Goal: Information Seeking & Learning: Find specific fact

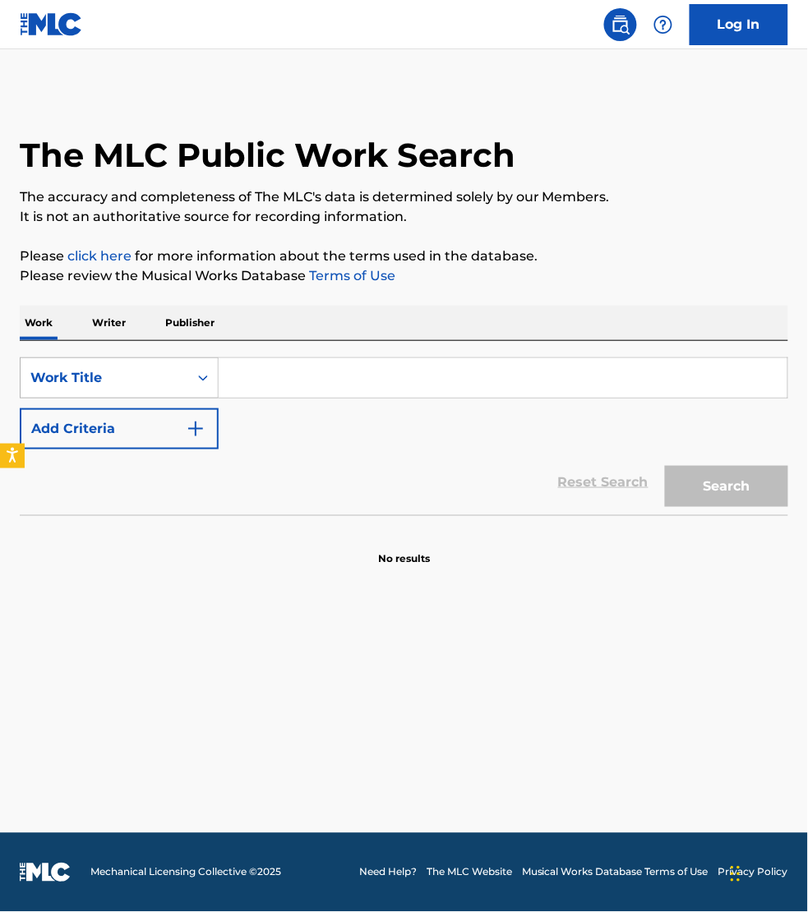
click at [105, 376] on div "Work Title" at bounding box center [104, 378] width 148 height 20
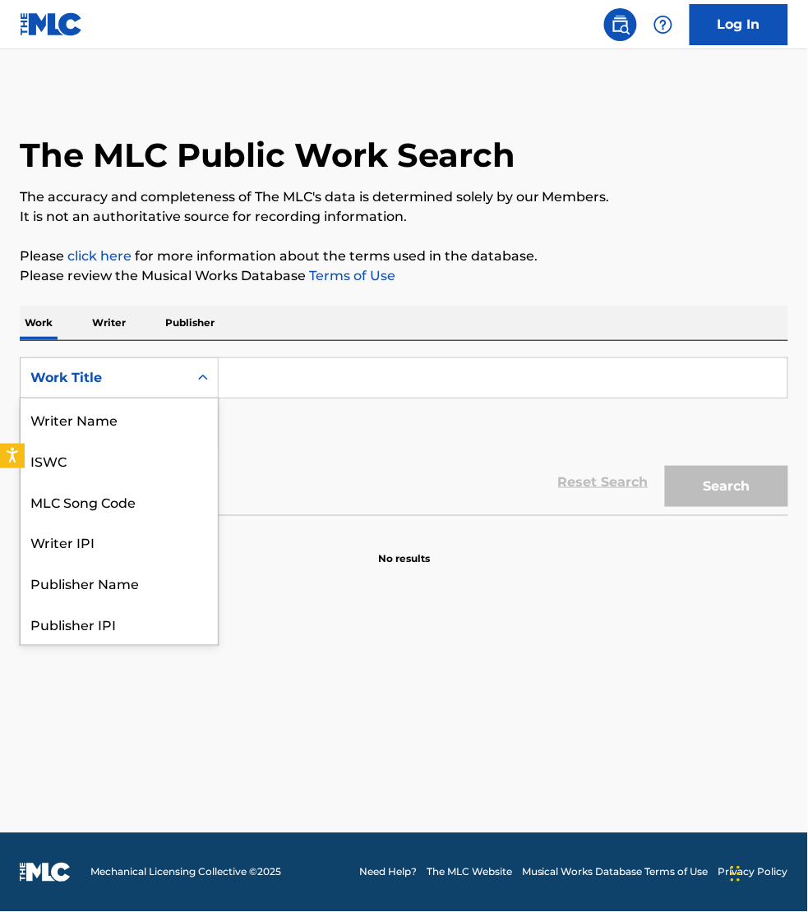
scroll to position [82, 0]
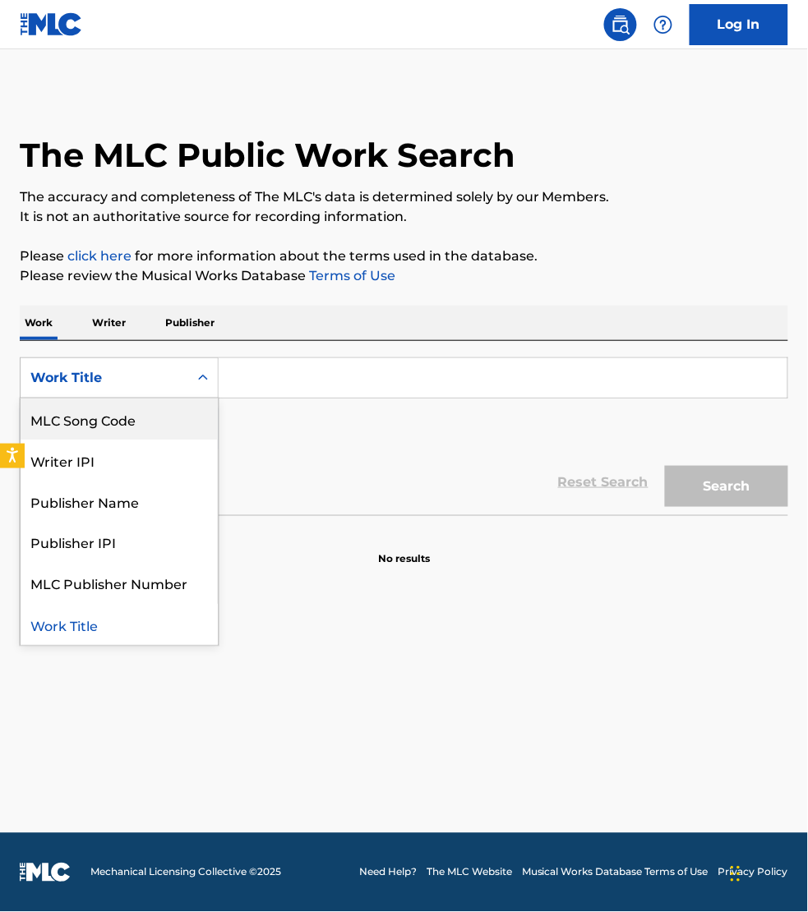
click at [99, 416] on div "MLC Song Code" at bounding box center [119, 419] width 197 height 41
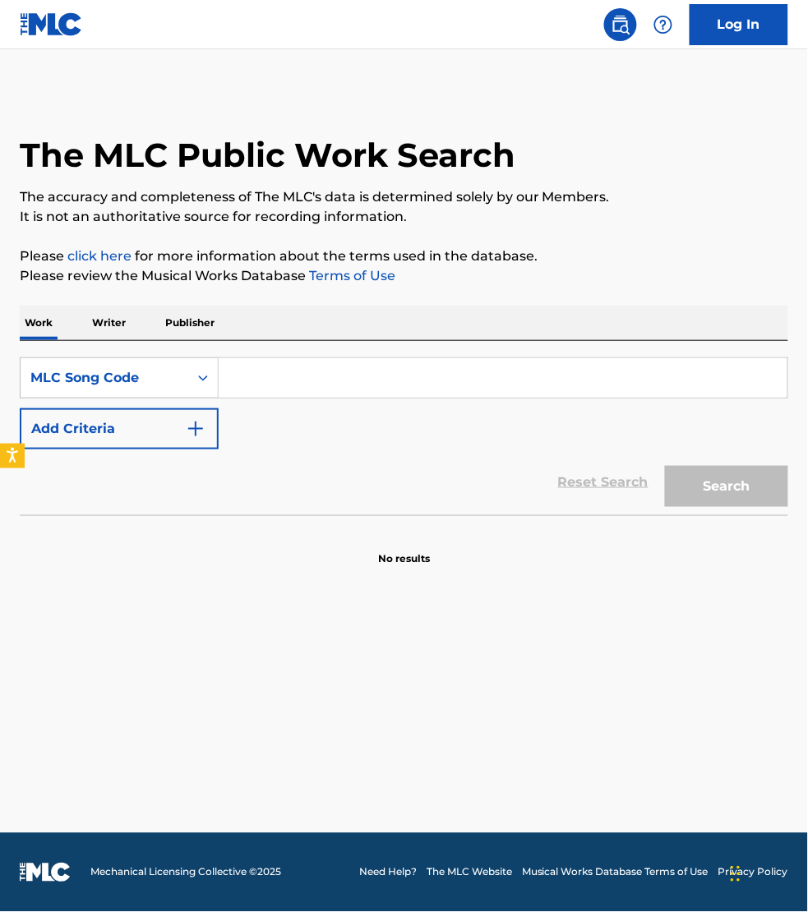
click at [253, 383] on input "Search Form" at bounding box center [503, 377] width 569 height 39
paste input "PN0AUJ"
type input "PN0AUJ"
click at [665, 466] on button "Search" at bounding box center [726, 486] width 123 height 41
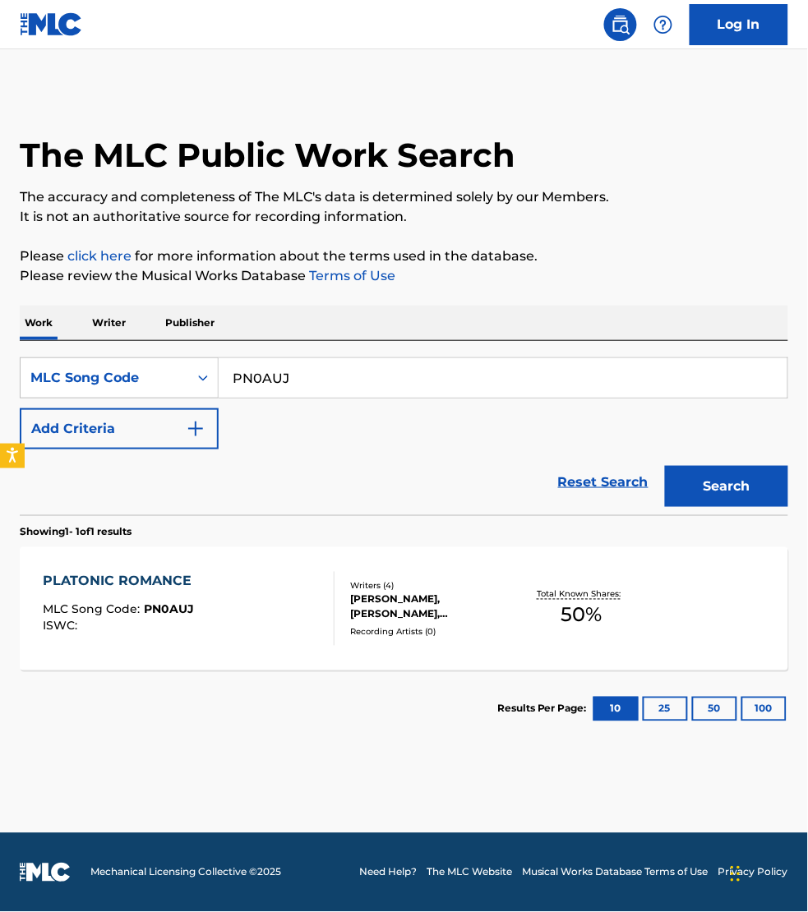
click at [300, 592] on div "PLATONIC ROMANCE MLC Song Code : PN0AUJ ISWC :" at bounding box center [189, 609] width 292 height 74
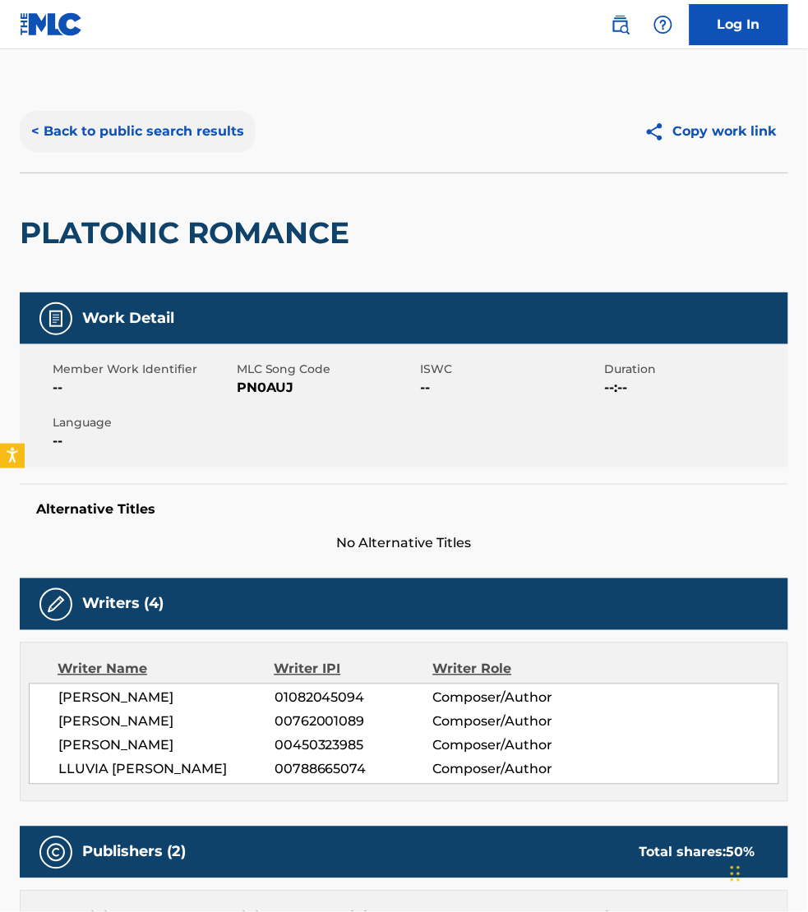
click at [127, 119] on button "< Back to public search results" at bounding box center [138, 131] width 236 height 41
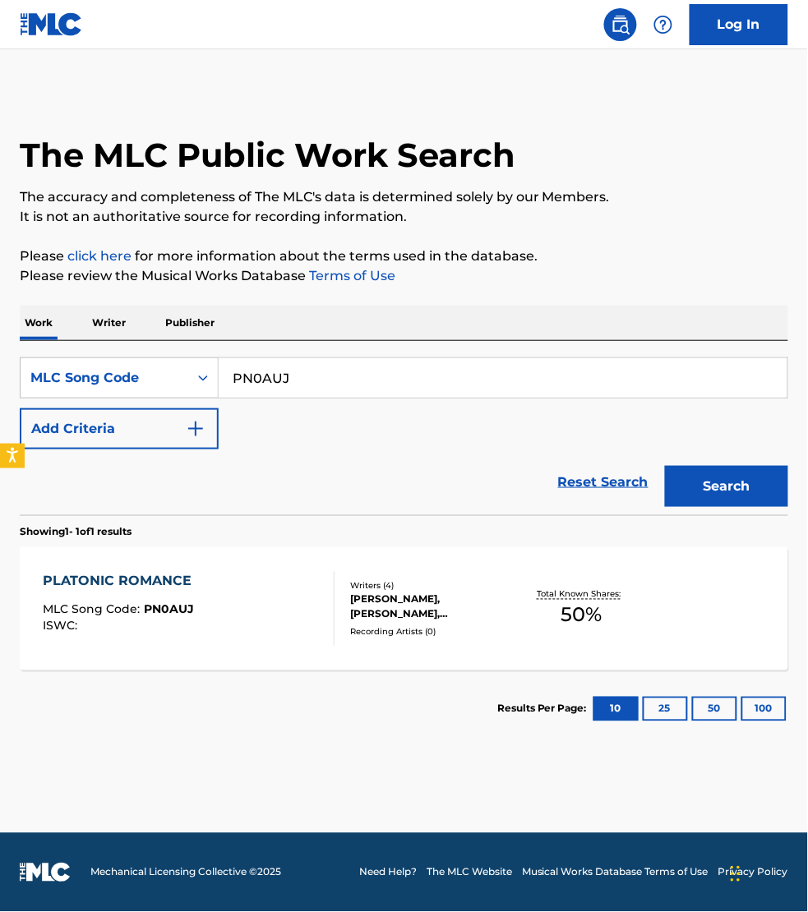
click at [109, 321] on p "Writer" at bounding box center [109, 323] width 44 height 35
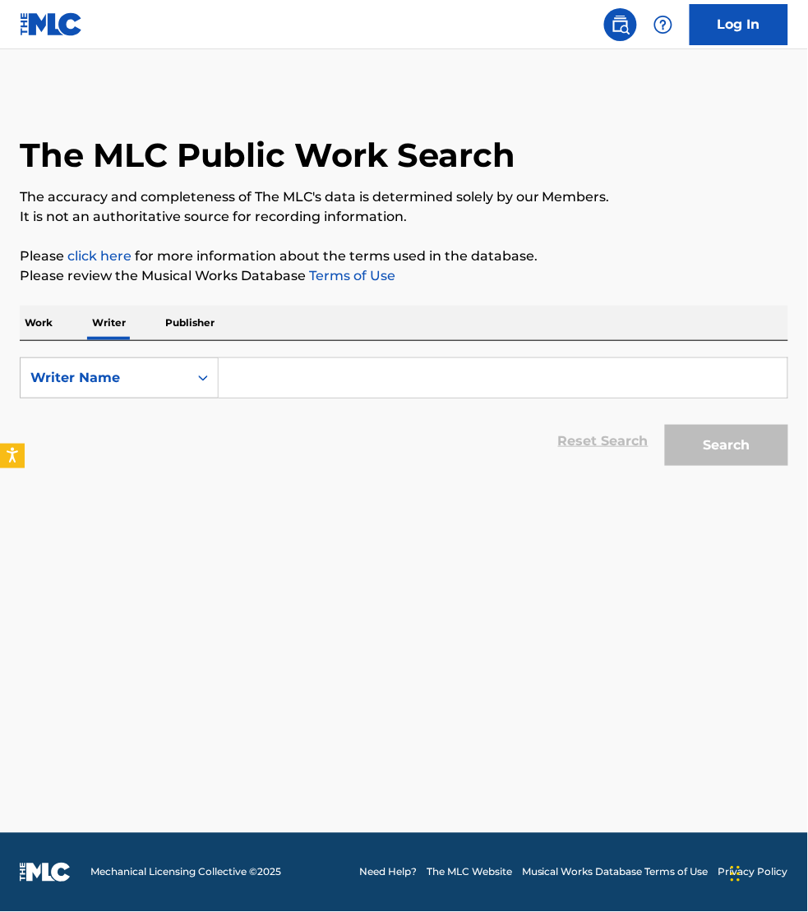
click at [268, 388] on input "Search Form" at bounding box center [503, 377] width 569 height 39
paste input "[PERSON_NAME]"
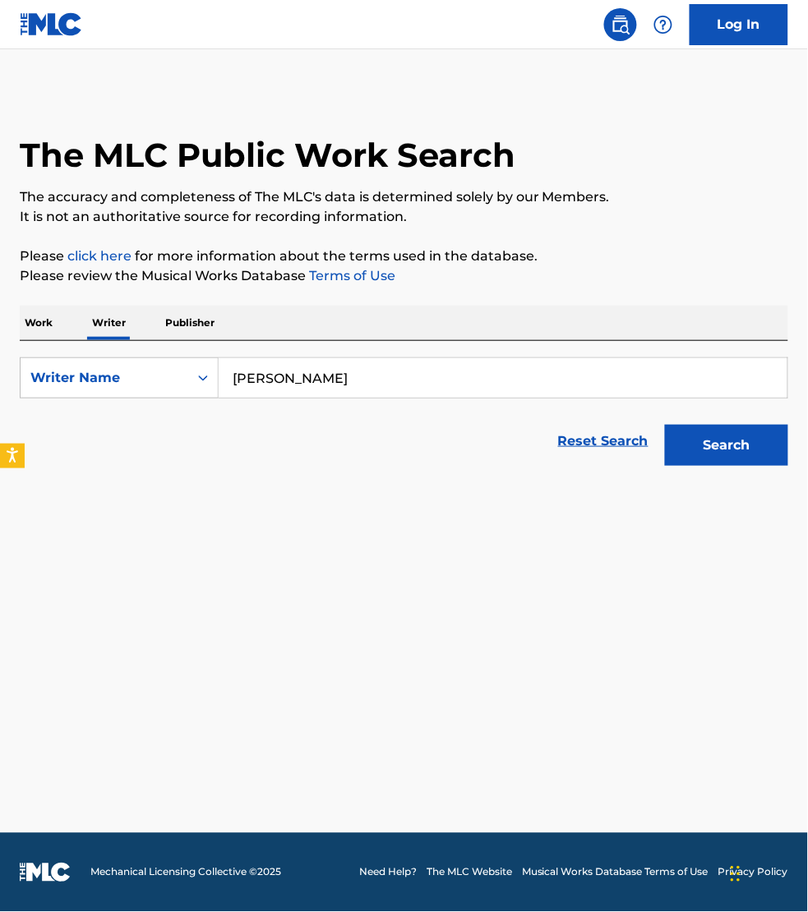
type input "[PERSON_NAME]"
click at [665, 425] on button "Search" at bounding box center [726, 445] width 123 height 41
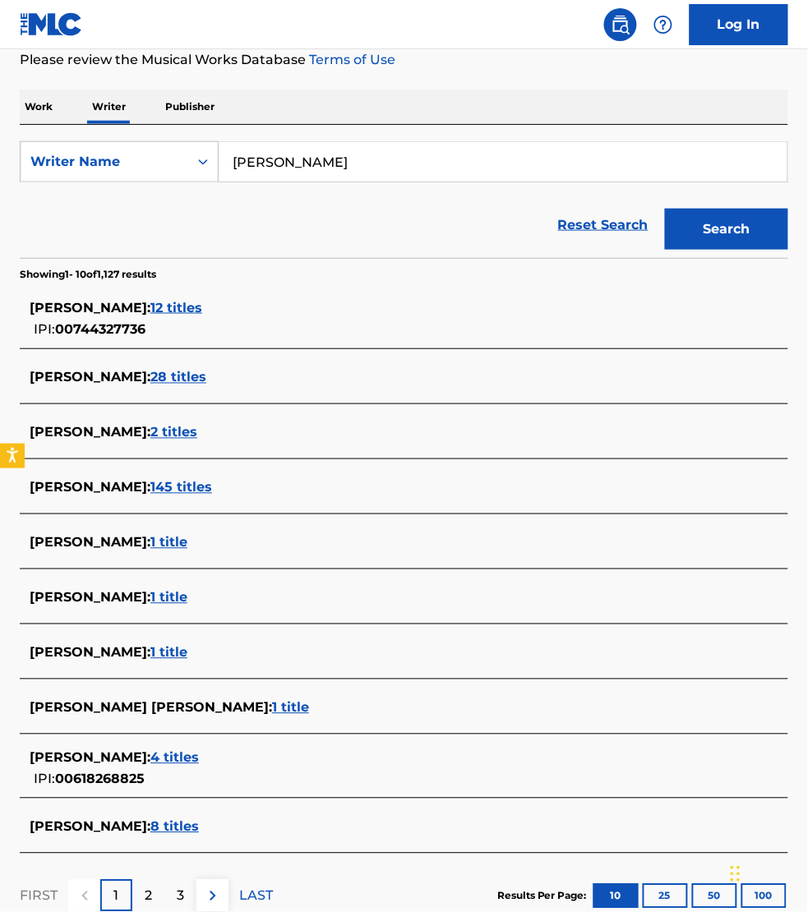
scroll to position [231, 0]
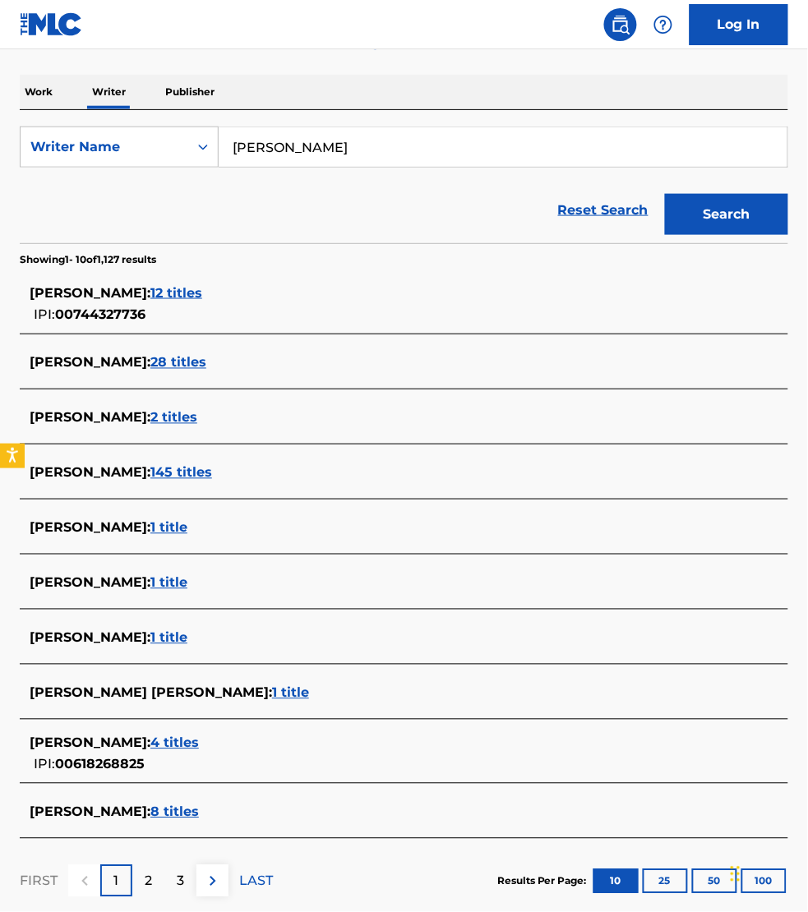
click at [224, 814] on div "[PERSON_NAME] : 8 titles" at bounding box center [404, 814] width 768 height 39
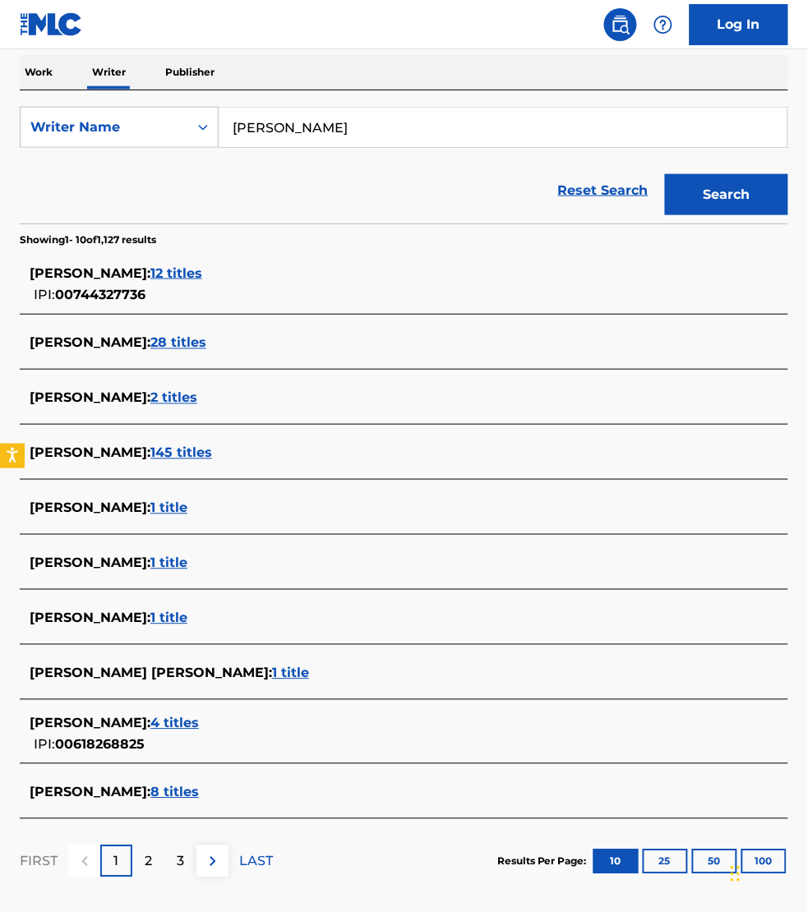
scroll to position [256, 0]
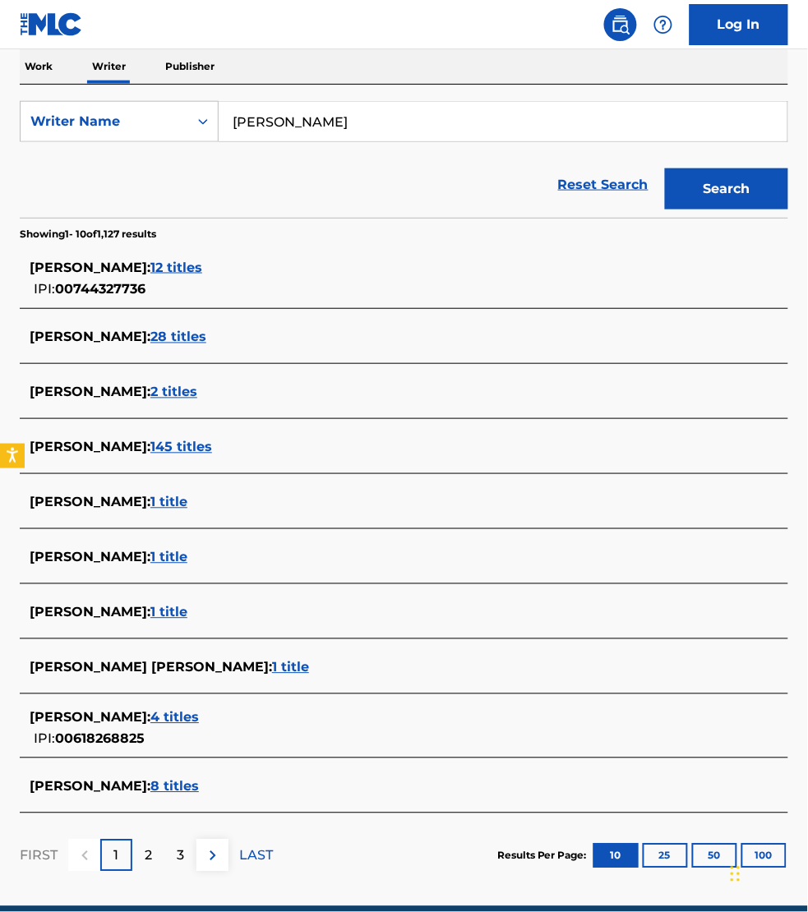
click at [199, 787] on span "8 titles" at bounding box center [174, 787] width 48 height 16
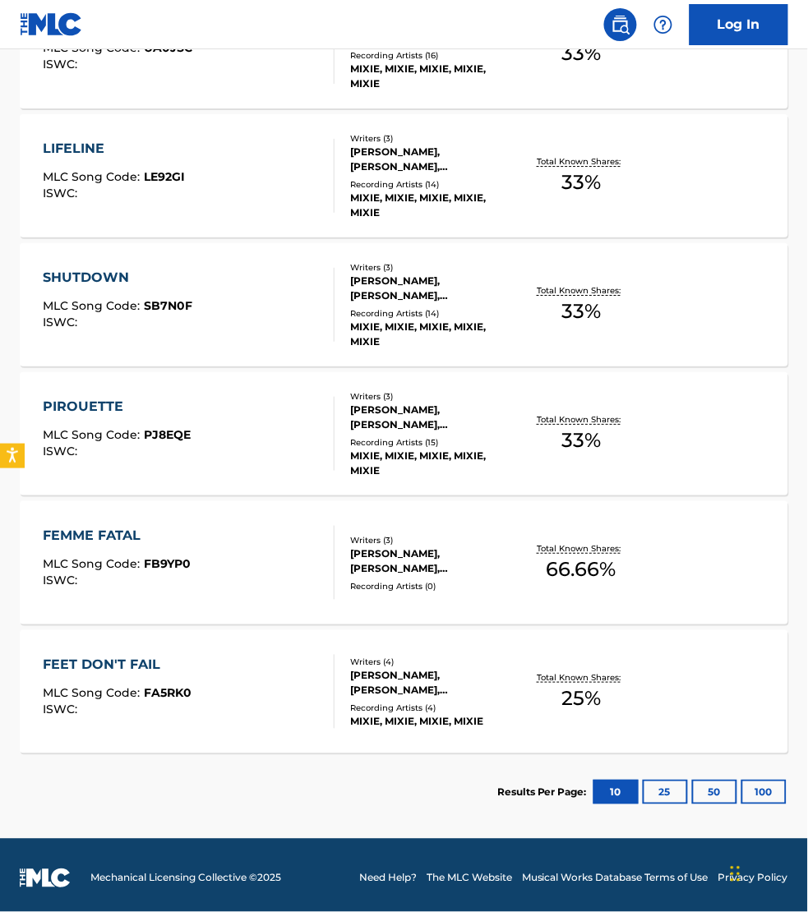
scroll to position [822, 0]
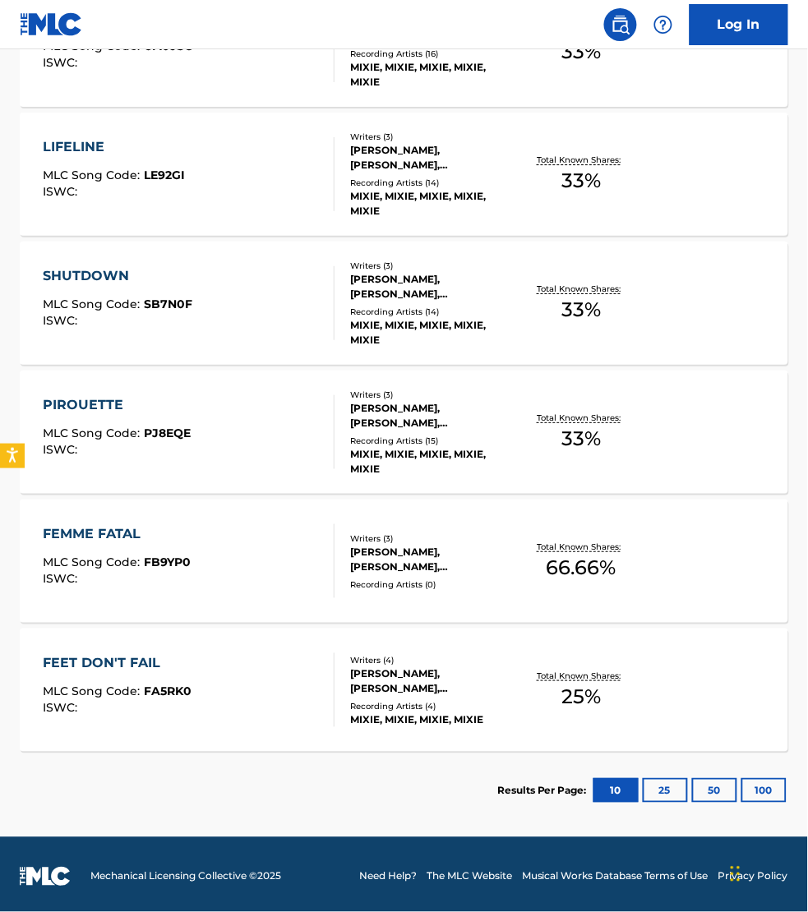
click at [275, 582] on div "FEMME FATAL MLC Song Code : FB9YP0 ISWC :" at bounding box center [189, 561] width 292 height 74
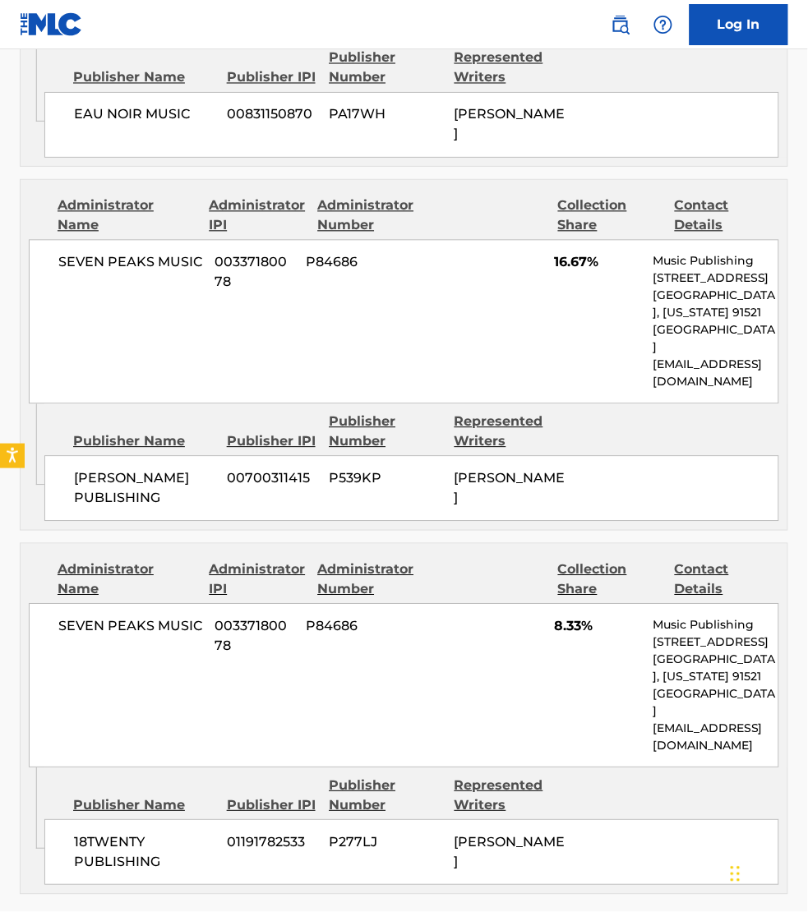
scroll to position [1566, 0]
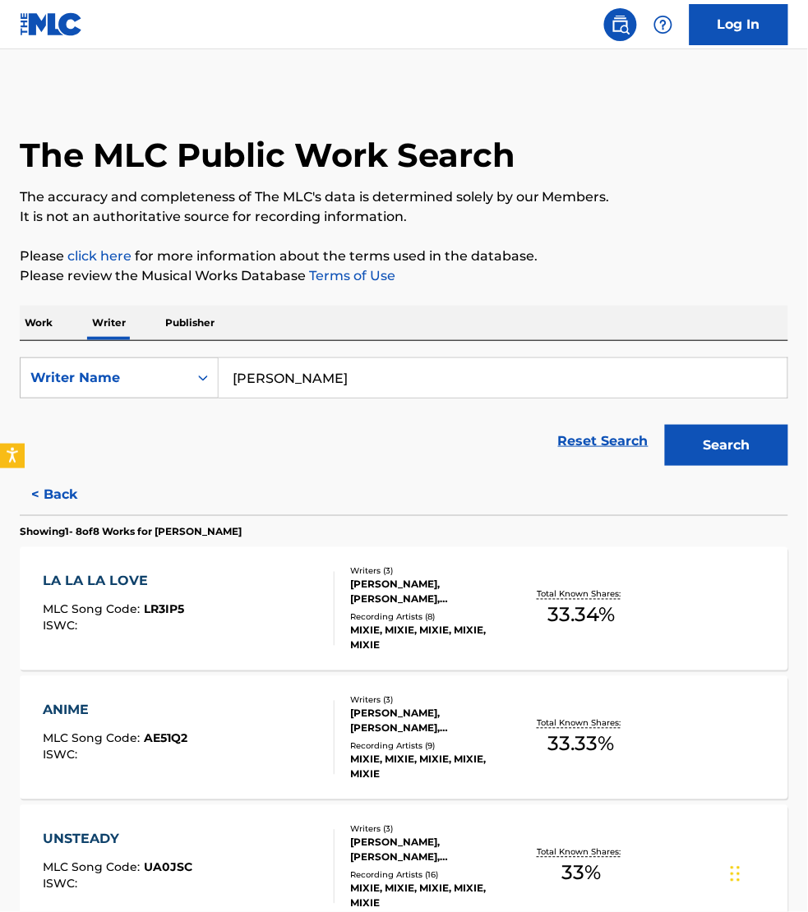
click at [52, 330] on p "Work" at bounding box center [39, 323] width 38 height 35
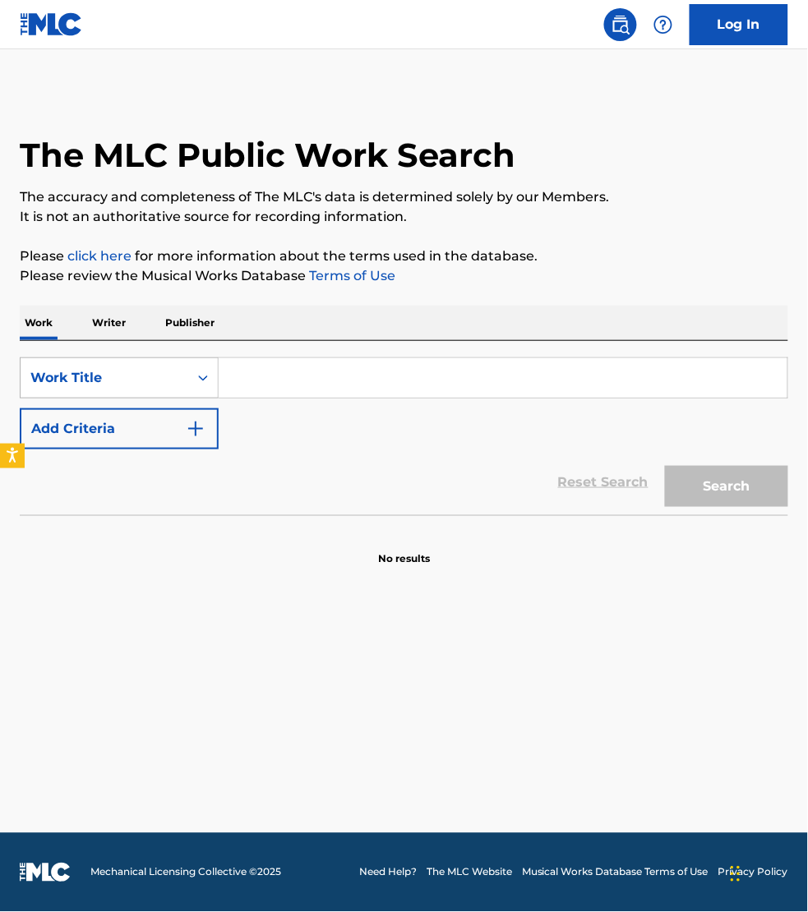
click at [58, 371] on div "Work Title" at bounding box center [104, 378] width 148 height 20
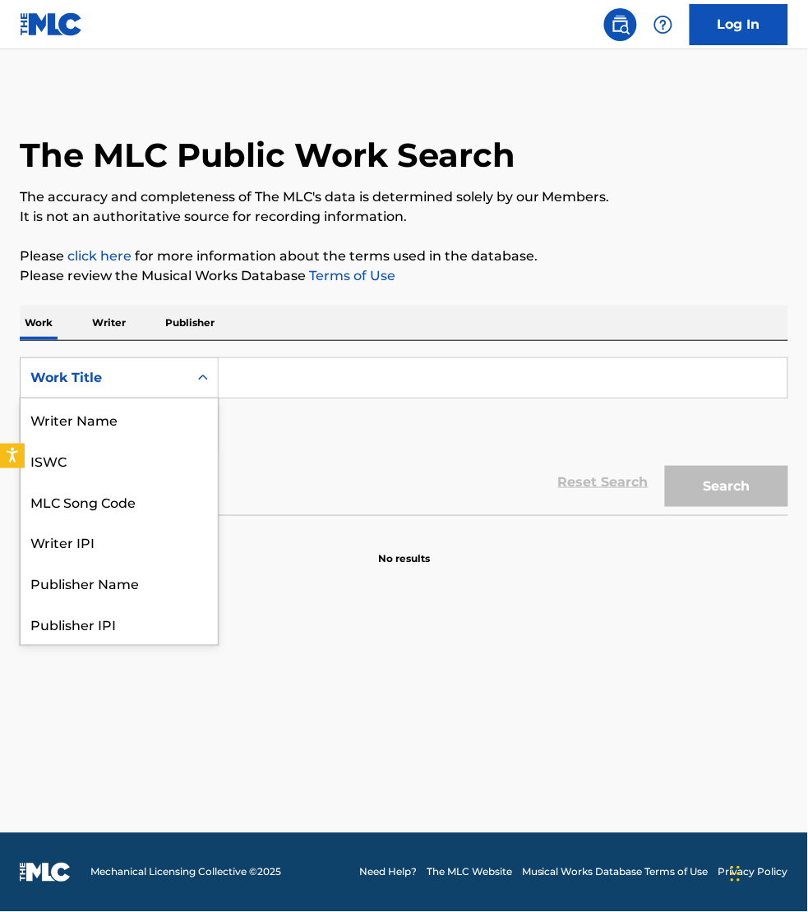
scroll to position [82, 0]
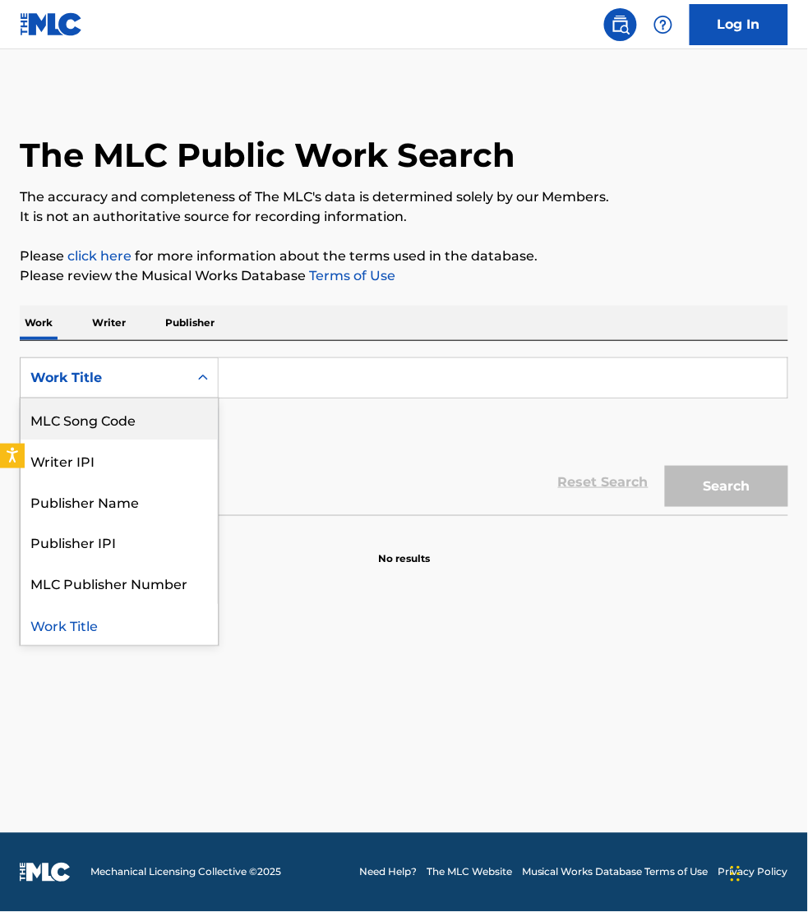
click at [82, 417] on div "MLC Song Code" at bounding box center [119, 419] width 197 height 41
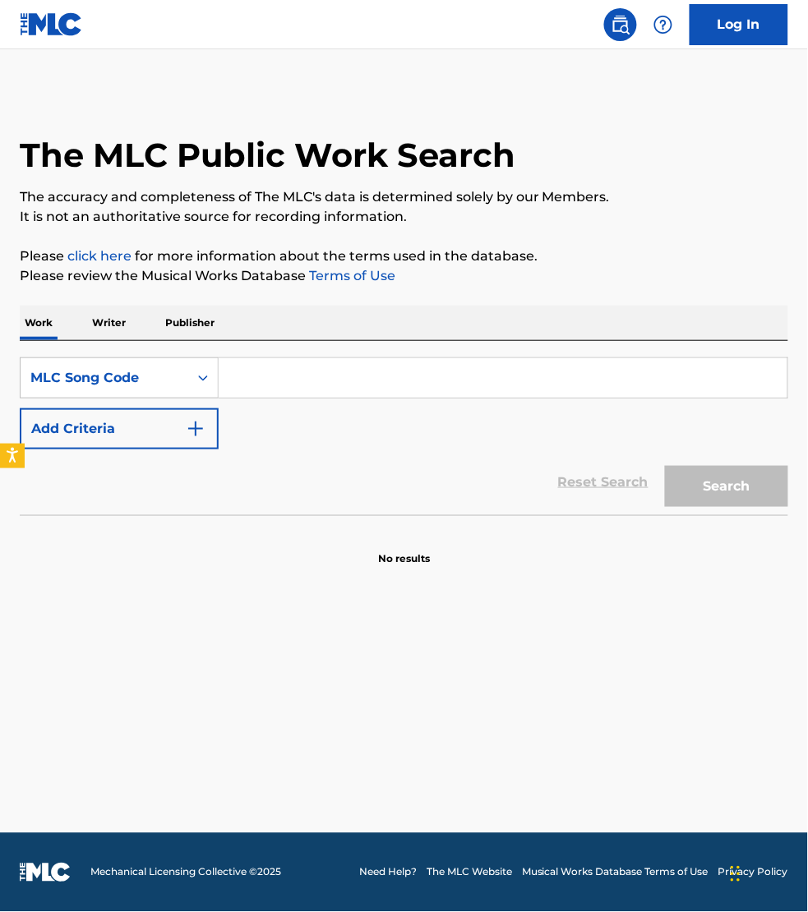
click at [252, 385] on input "Search Form" at bounding box center [503, 377] width 569 height 39
paste input "CC2HJS"
type input "CC2HJS"
click at [665, 466] on button "Search" at bounding box center [726, 486] width 123 height 41
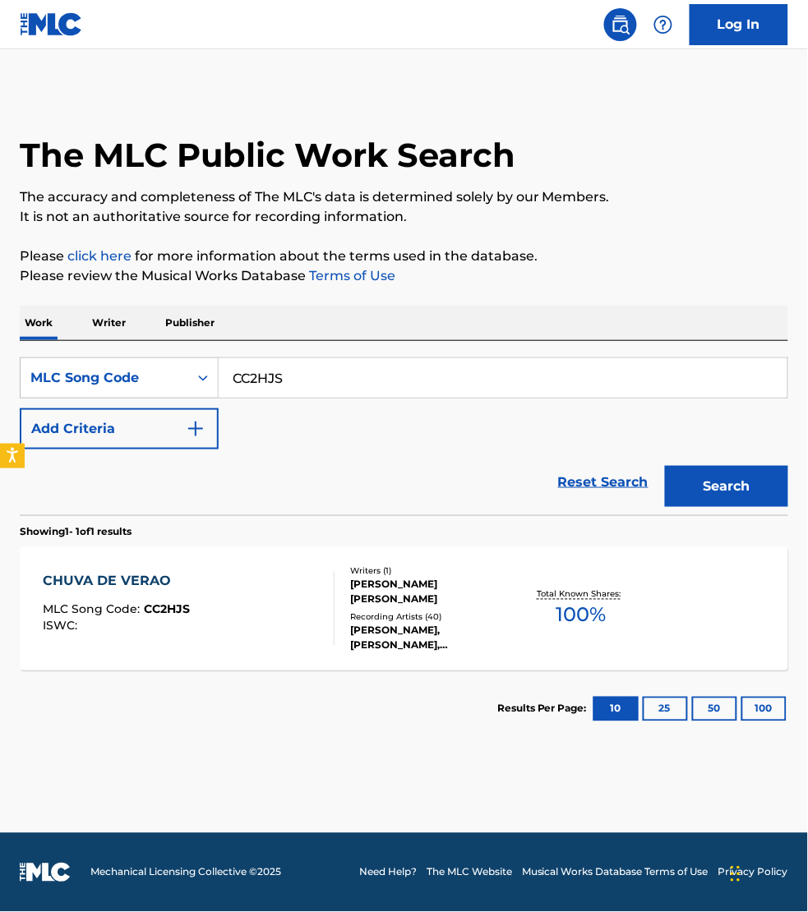
click at [267, 575] on div "CHUVA DE VERAO MLC Song Code : CC2HJS ISWC :" at bounding box center [189, 609] width 292 height 74
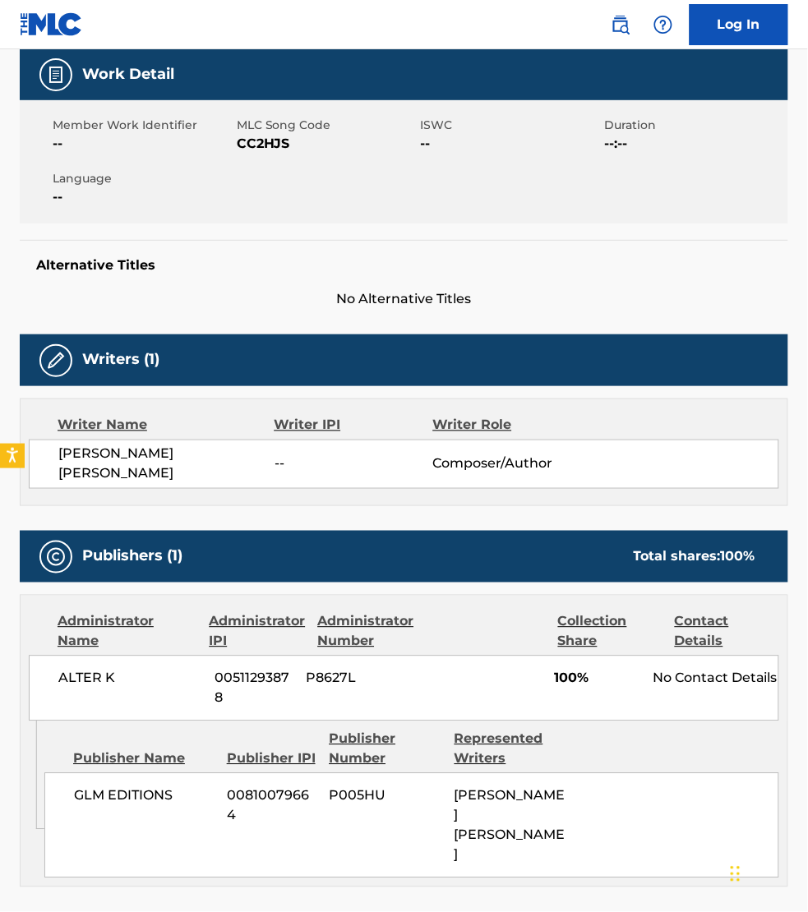
scroll to position [256, 0]
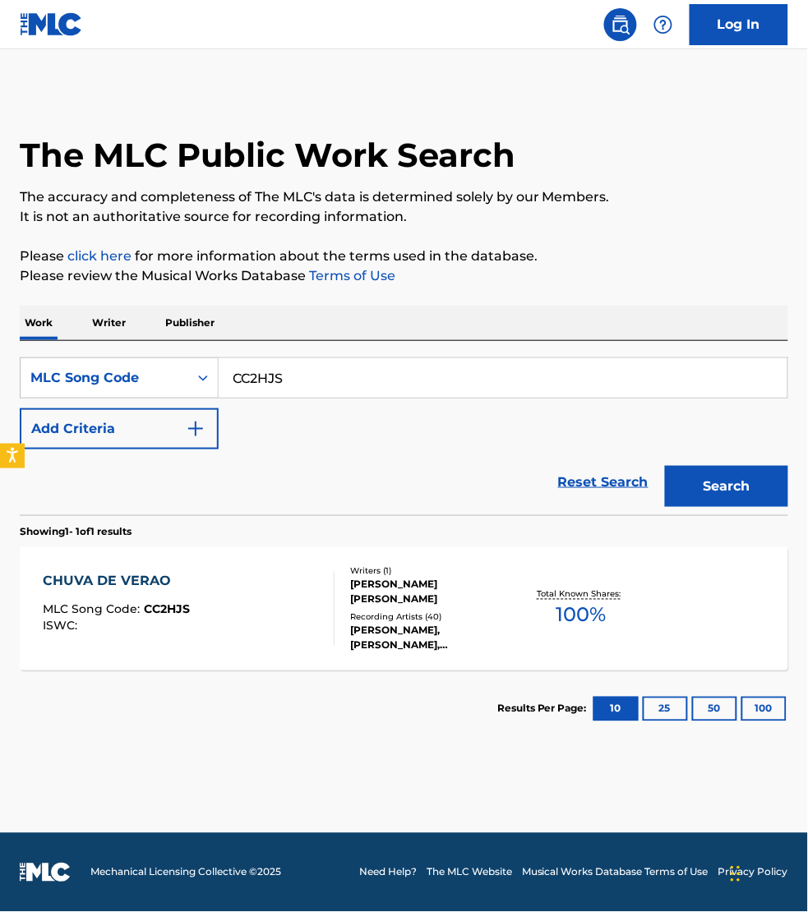
click at [273, 363] on input "CC2HJS" at bounding box center [503, 377] width 569 height 39
paste input "S74S97"
type input "S74S97"
click at [665, 466] on button "Search" at bounding box center [726, 486] width 123 height 41
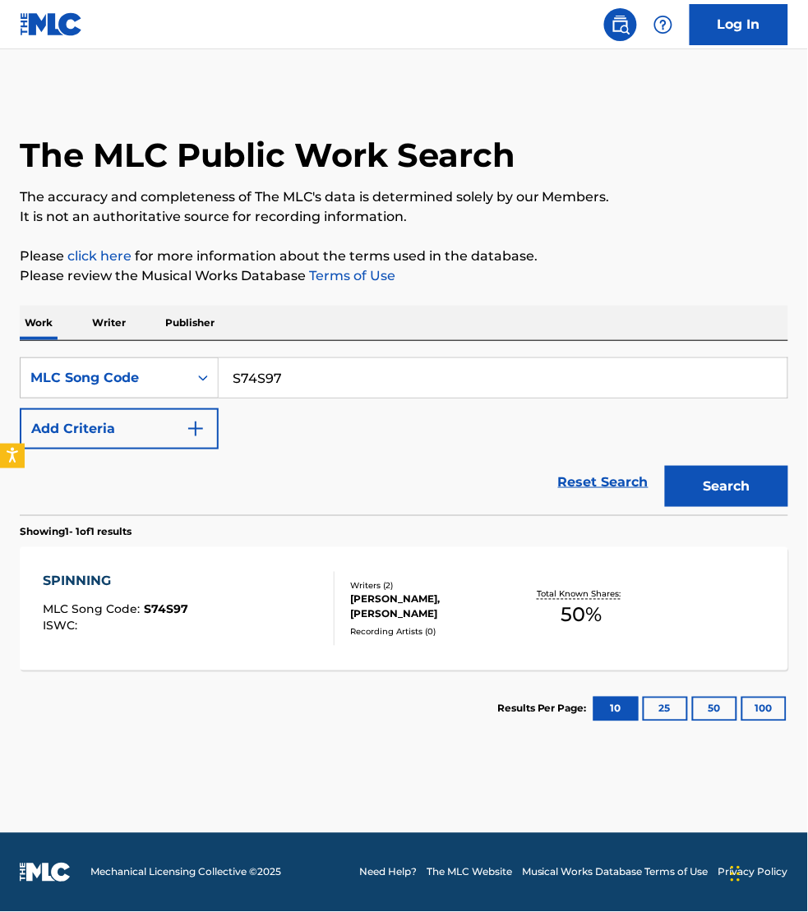
click at [234, 610] on div "SPINNING MLC Song Code : S74S97 ISWC :" at bounding box center [189, 609] width 292 height 74
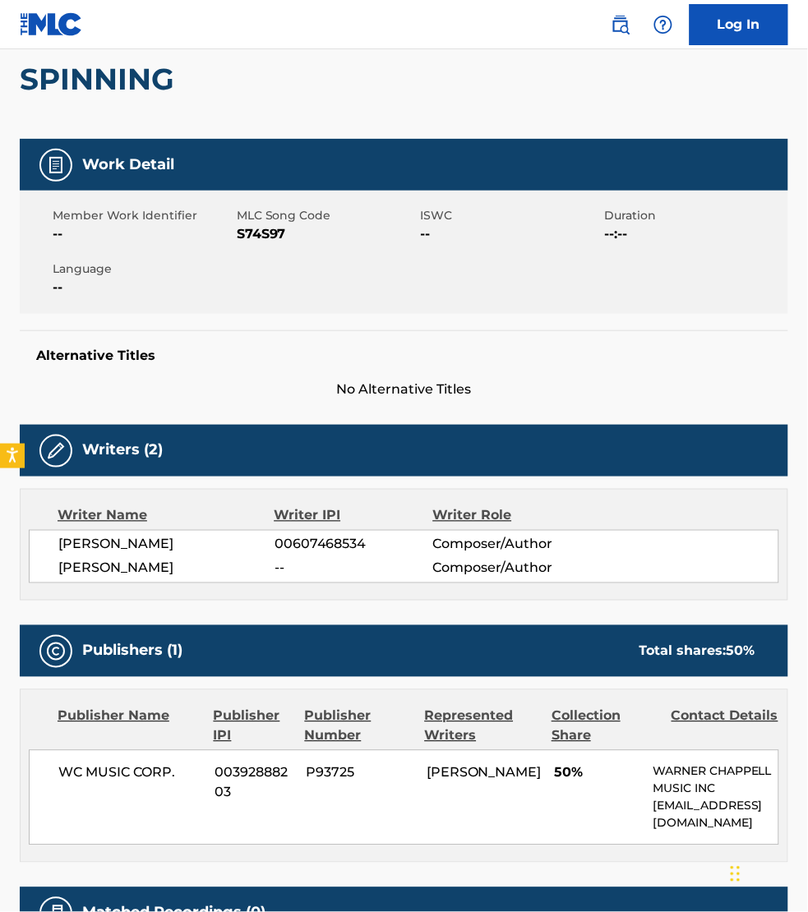
scroll to position [179, 0]
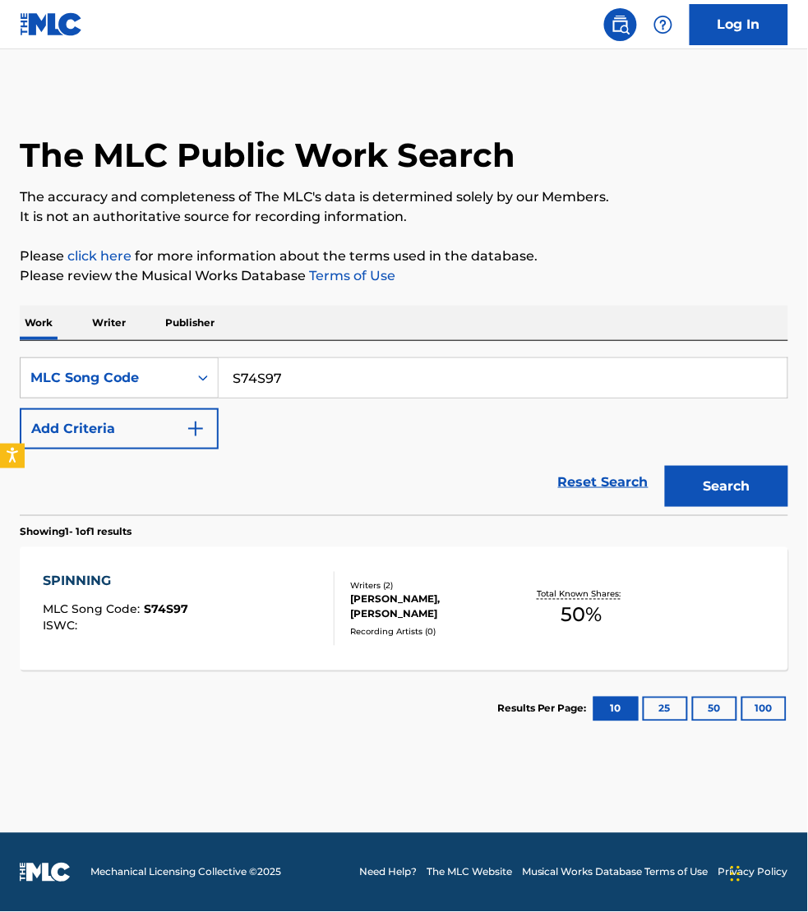
click at [298, 386] on input "S74S97" at bounding box center [503, 377] width 569 height 39
paste input "LR8Z5Z"
click at [665, 466] on button "Search" at bounding box center [726, 486] width 123 height 41
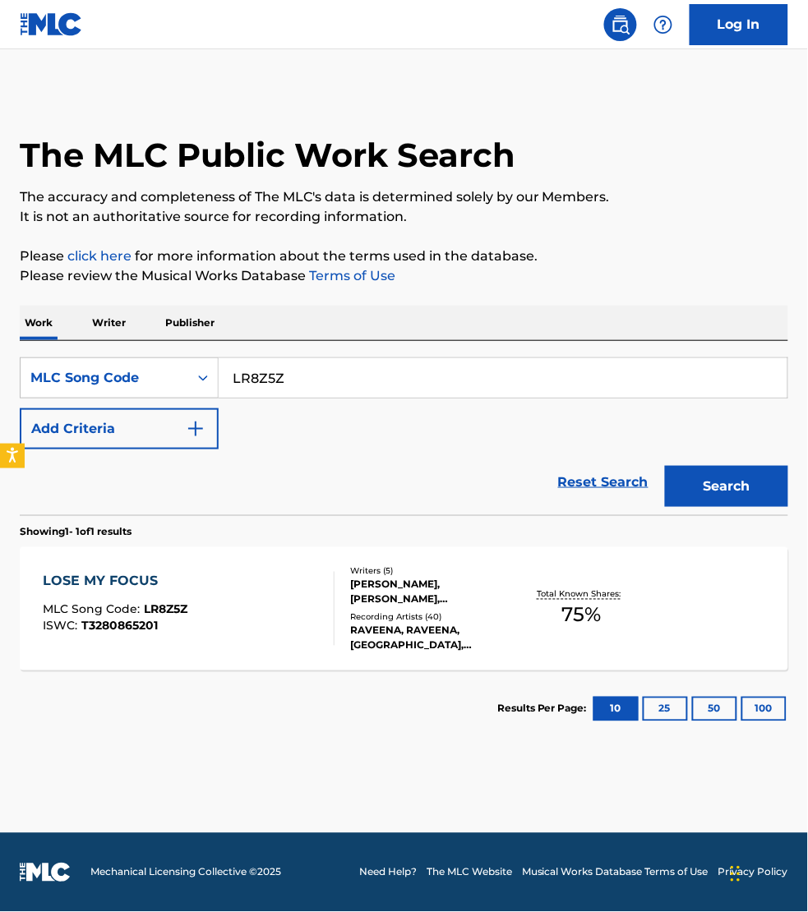
click at [390, 814] on main "The MLC Public Work Search The accuracy and completeness of The MLC's data is d…" at bounding box center [404, 441] width 808 height 784
click at [302, 378] on input "LR8Z5Z" at bounding box center [503, 377] width 569 height 39
paste input "MB9WAV"
click at [665, 466] on button "Search" at bounding box center [726, 486] width 123 height 41
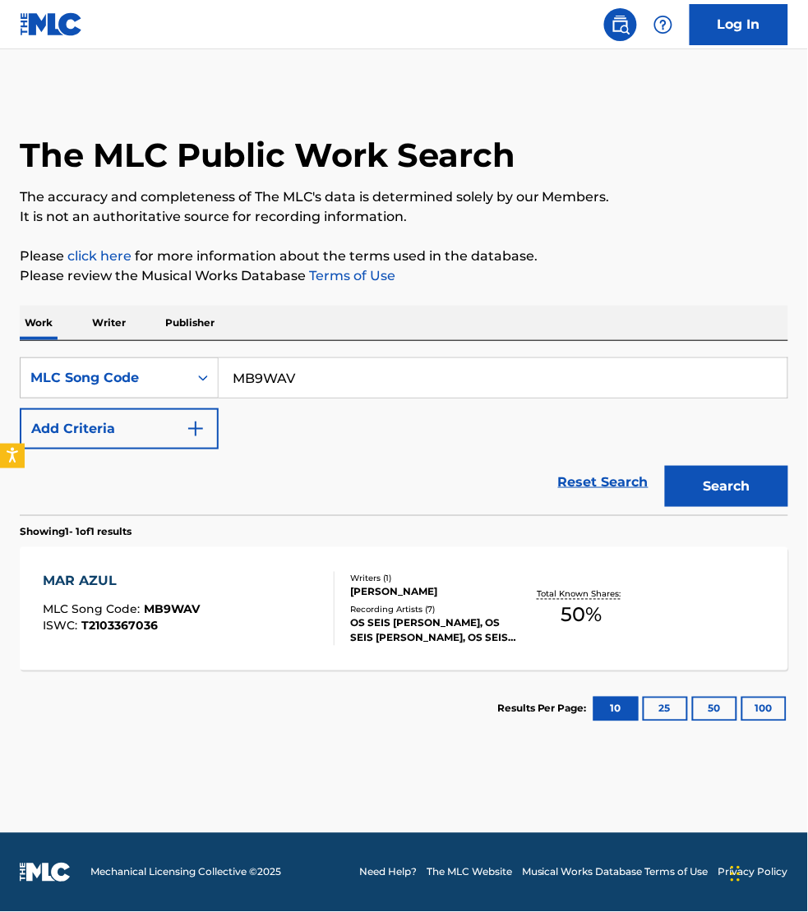
click at [288, 819] on main "The MLC Public Work Search The accuracy and completeness of The MLC's data is d…" at bounding box center [404, 441] width 808 height 784
click at [325, 376] on input "MB9WAV" at bounding box center [503, 377] width 569 height 39
paste input "S63QY2"
type input "S63QY2"
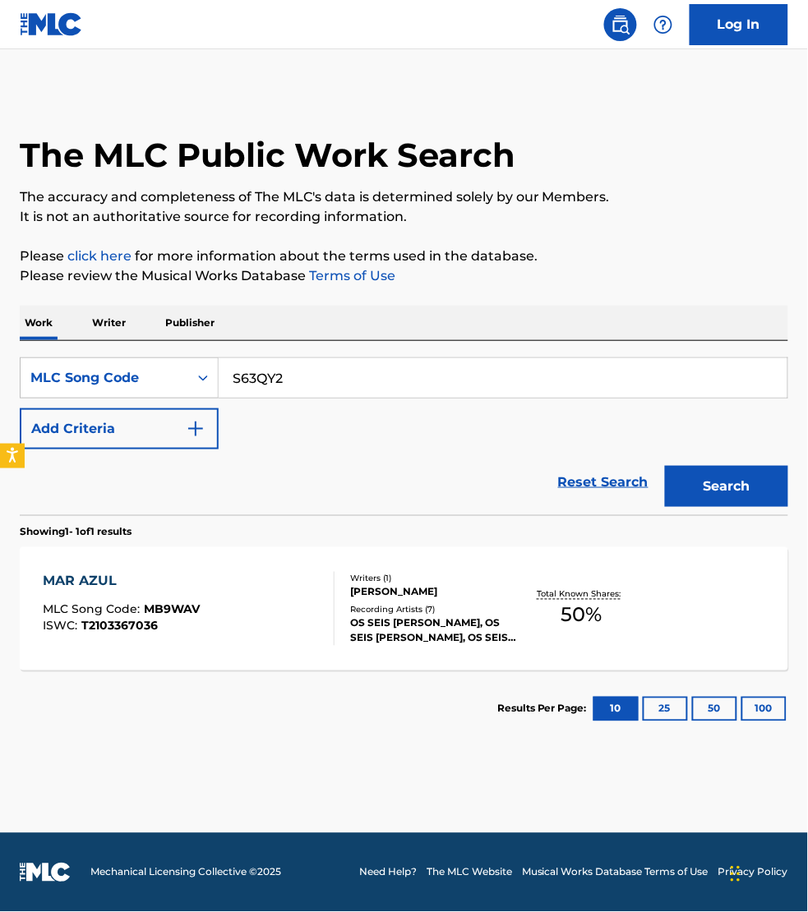
click at [665, 466] on button "Search" at bounding box center [726, 486] width 123 height 41
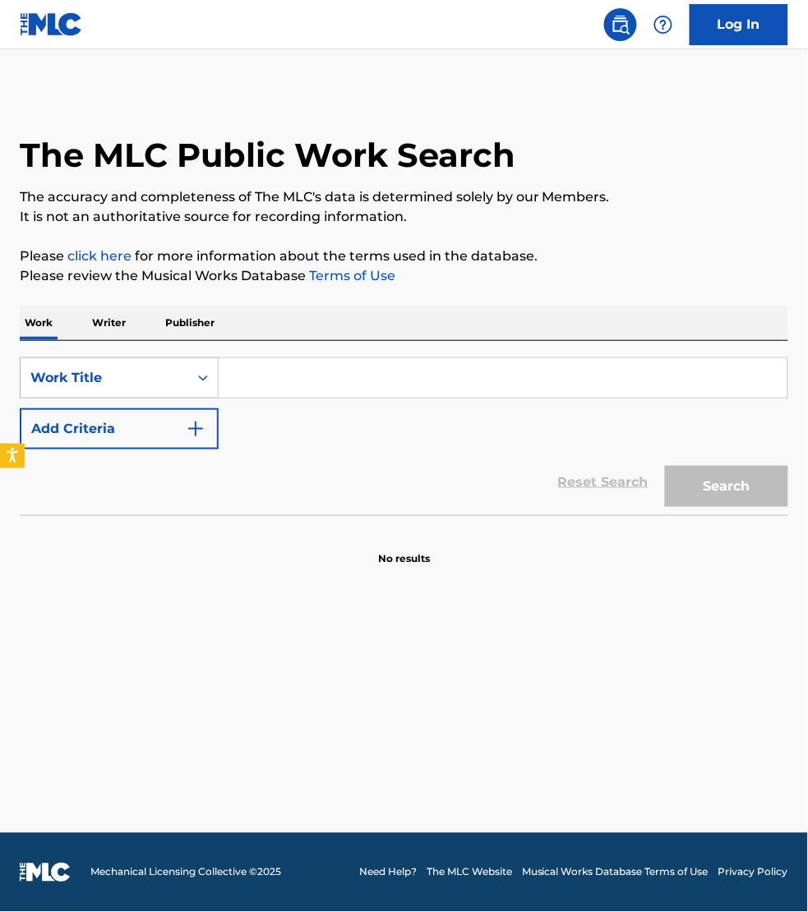
click at [132, 372] on div "Work Title" at bounding box center [104, 378] width 148 height 20
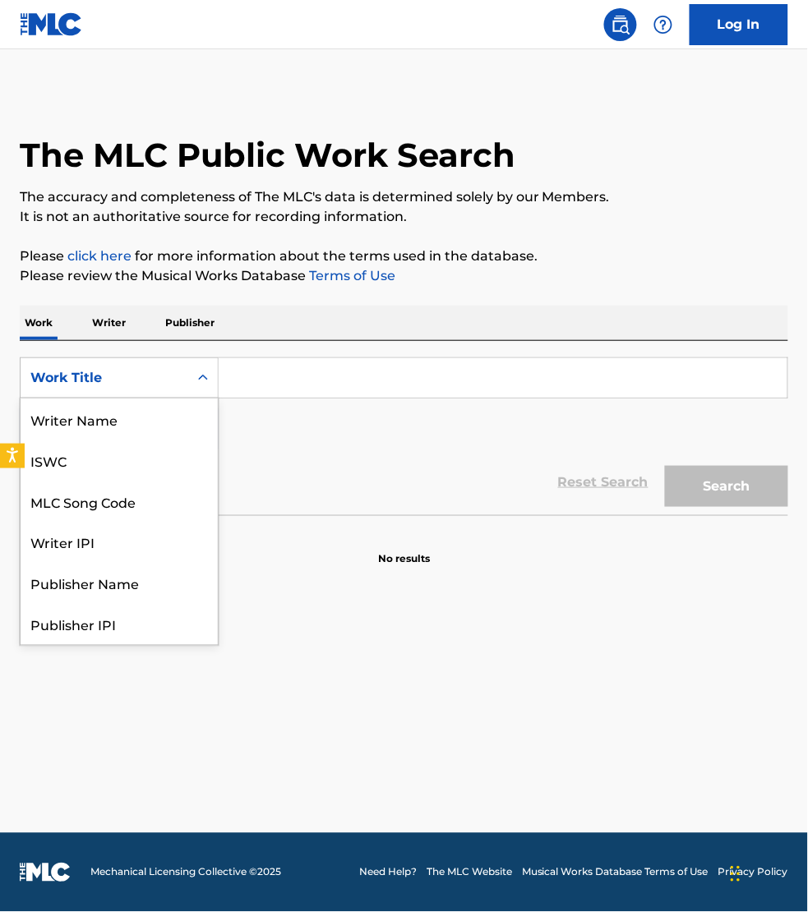
scroll to position [82, 0]
click at [134, 413] on div "MLC Song Code" at bounding box center [119, 419] width 197 height 41
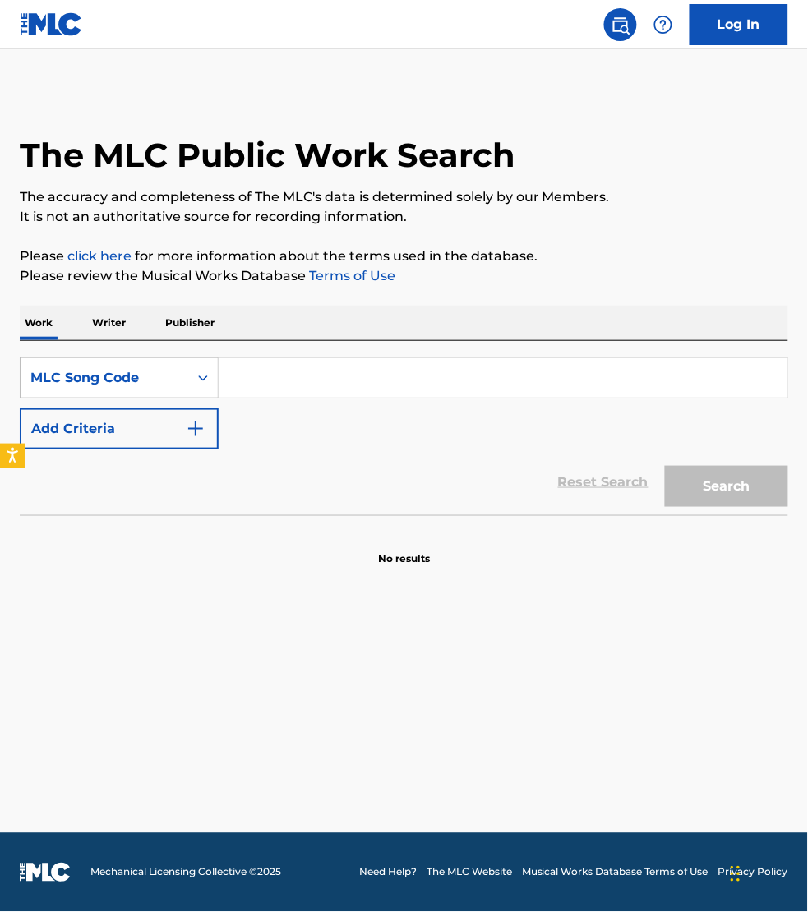
click at [271, 386] on input "Search Form" at bounding box center [503, 377] width 569 height 39
paste input "N69PLS"
type input "N69PLS"
click at [665, 466] on button "Search" at bounding box center [726, 486] width 123 height 41
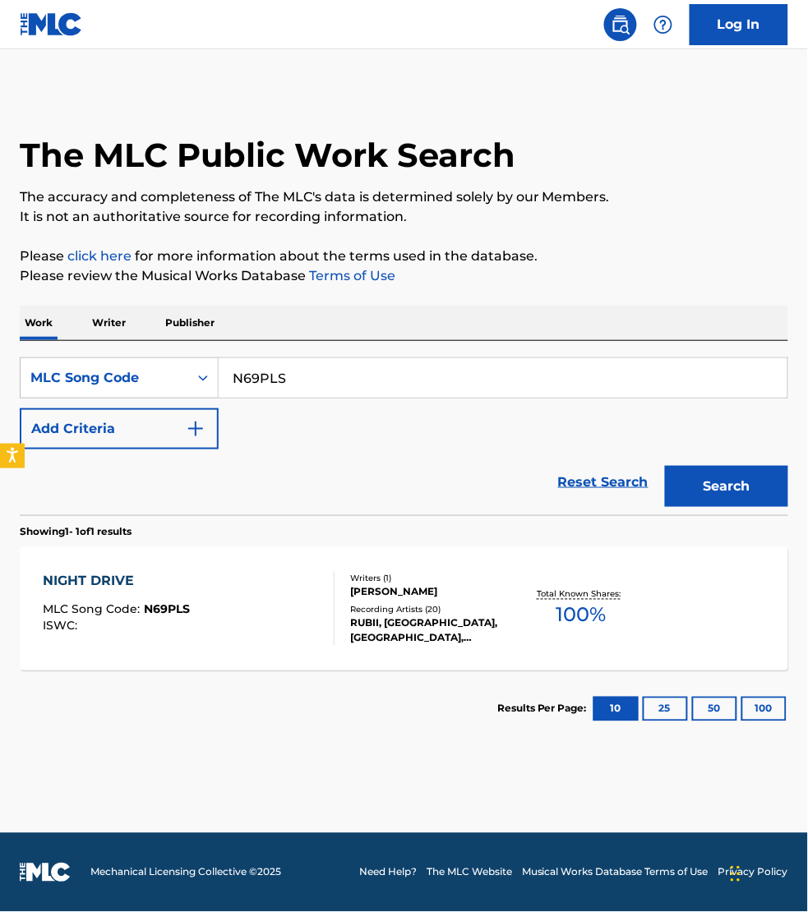
click at [284, 602] on div "NIGHT DRIVE MLC Song Code : N69PLS ISWC :" at bounding box center [189, 609] width 292 height 74
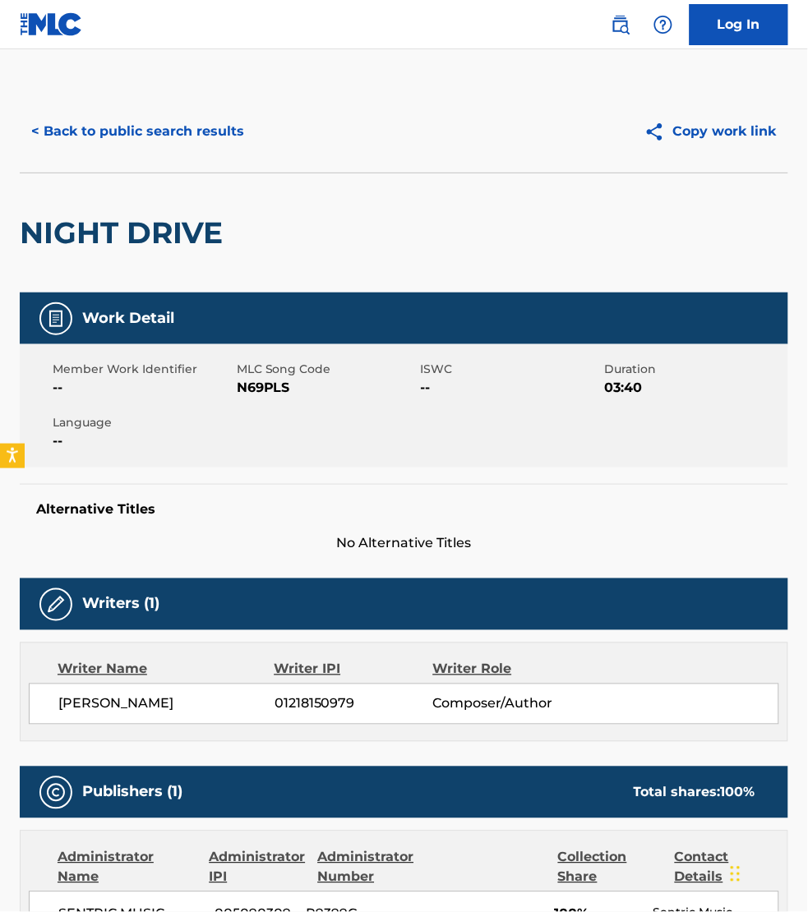
click at [795, 535] on div "< Back to public search results Copy work link NIGHT DRIVE Work Detail Member W…" at bounding box center [404, 898] width 808 height 1617
click at [104, 128] on button "< Back to public search results" at bounding box center [138, 131] width 236 height 41
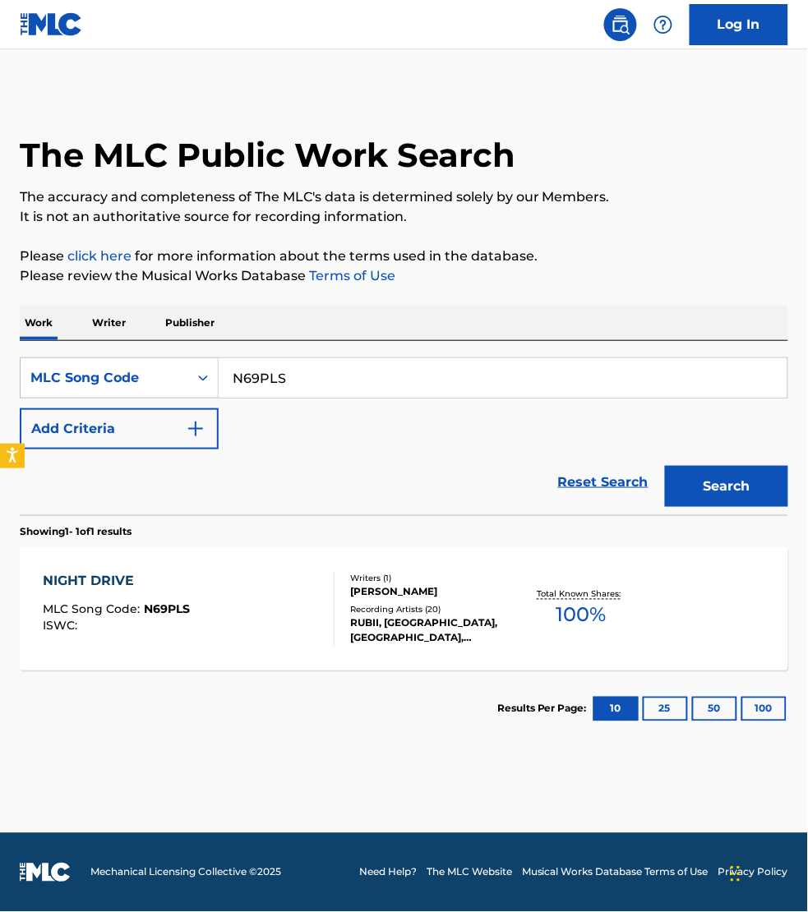
click at [277, 371] on input "N69PLS" at bounding box center [503, 377] width 569 height 39
paste input "S63QY2"
type input "S63QY2"
click at [665, 466] on button "Search" at bounding box center [726, 486] width 123 height 41
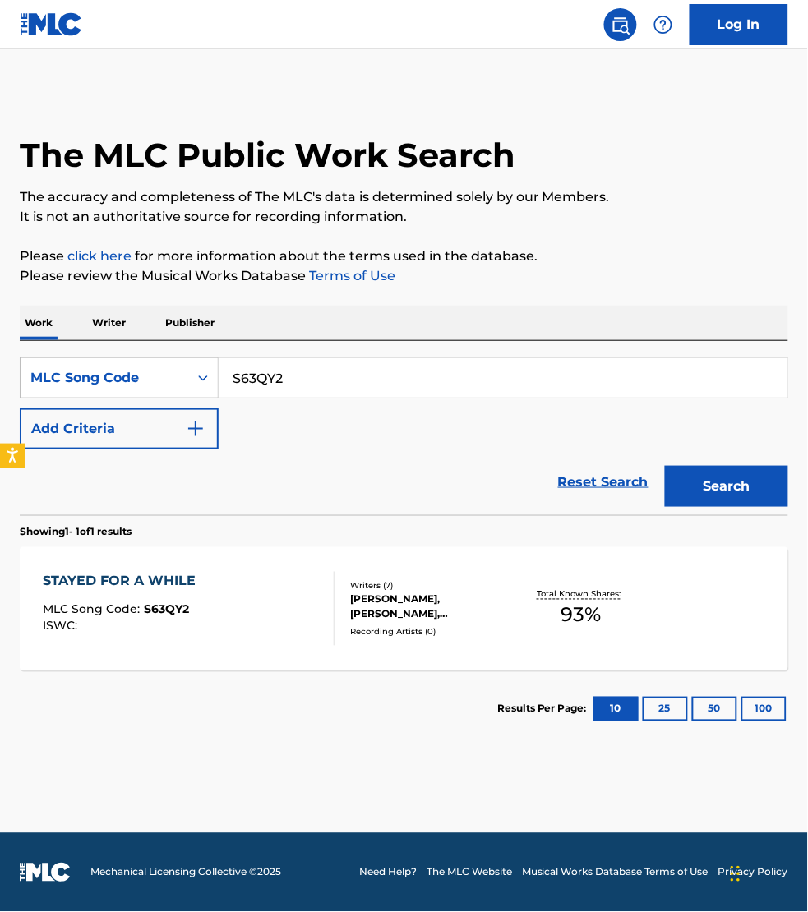
click at [300, 613] on div "STAYED FOR A WHILE MLC Song Code : S63QY2 ISWC :" at bounding box center [189, 609] width 292 height 74
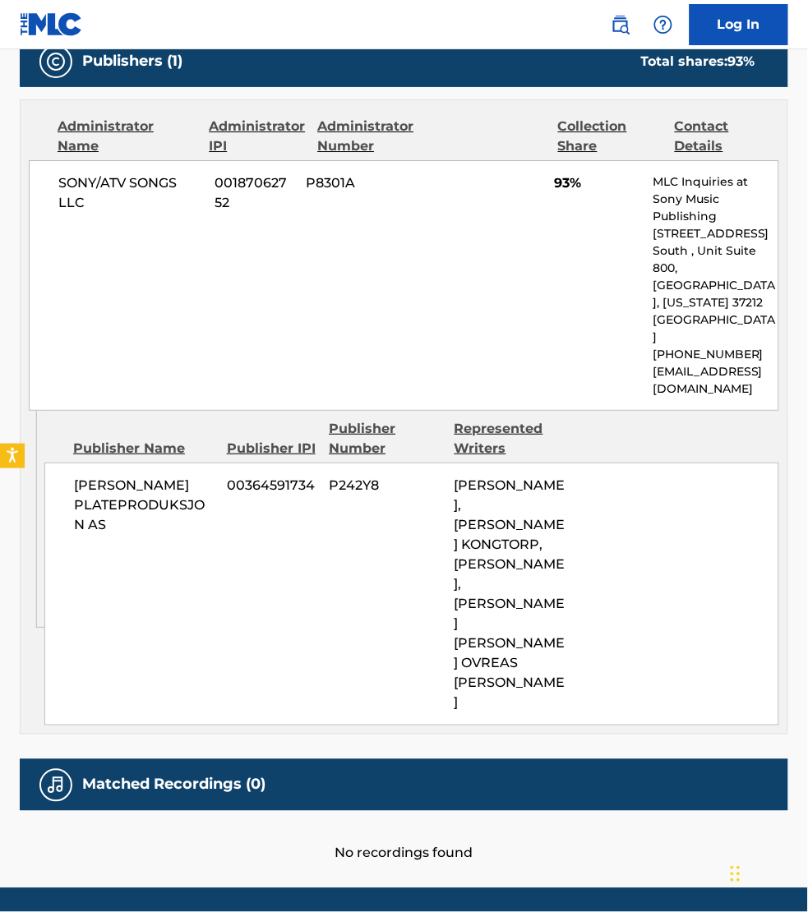
scroll to position [925, 0]
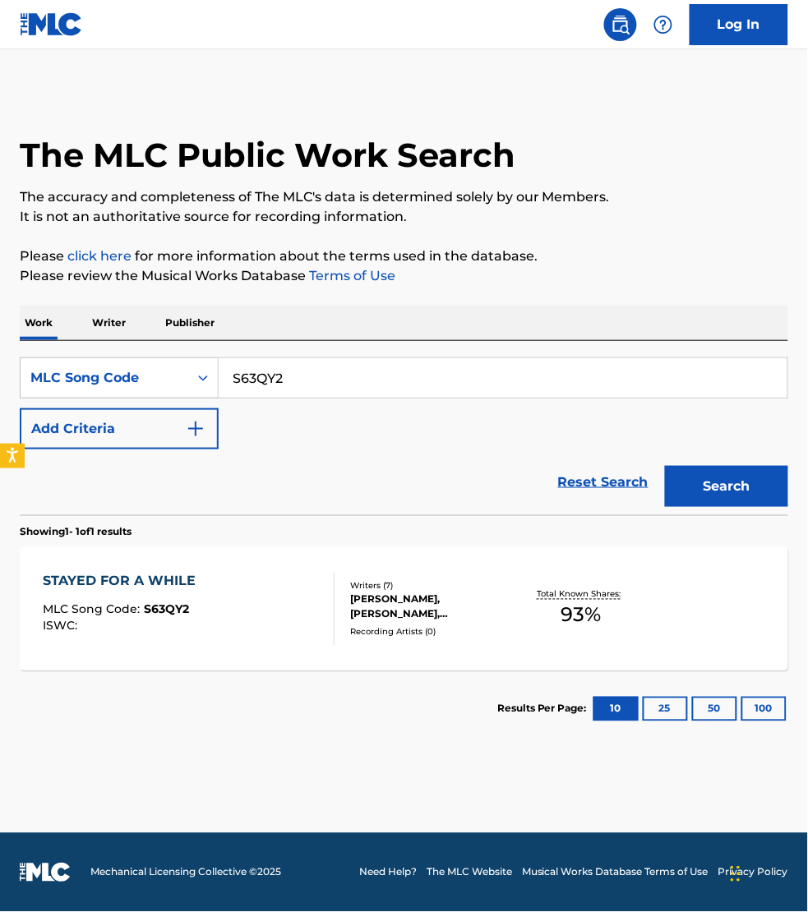
click at [305, 376] on input "S63QY2" at bounding box center [503, 377] width 569 height 39
paste input "W572EO"
type input "W572EO"
click at [665, 466] on button "Search" at bounding box center [726, 486] width 123 height 41
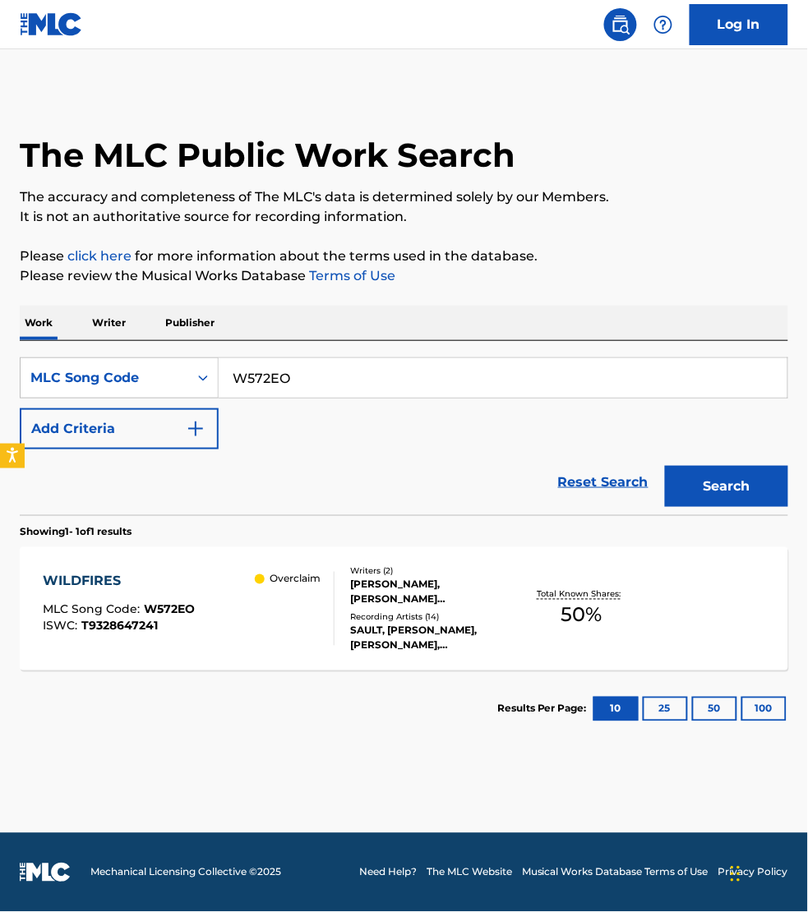
click at [277, 623] on div "Overclaim" at bounding box center [294, 609] width 79 height 74
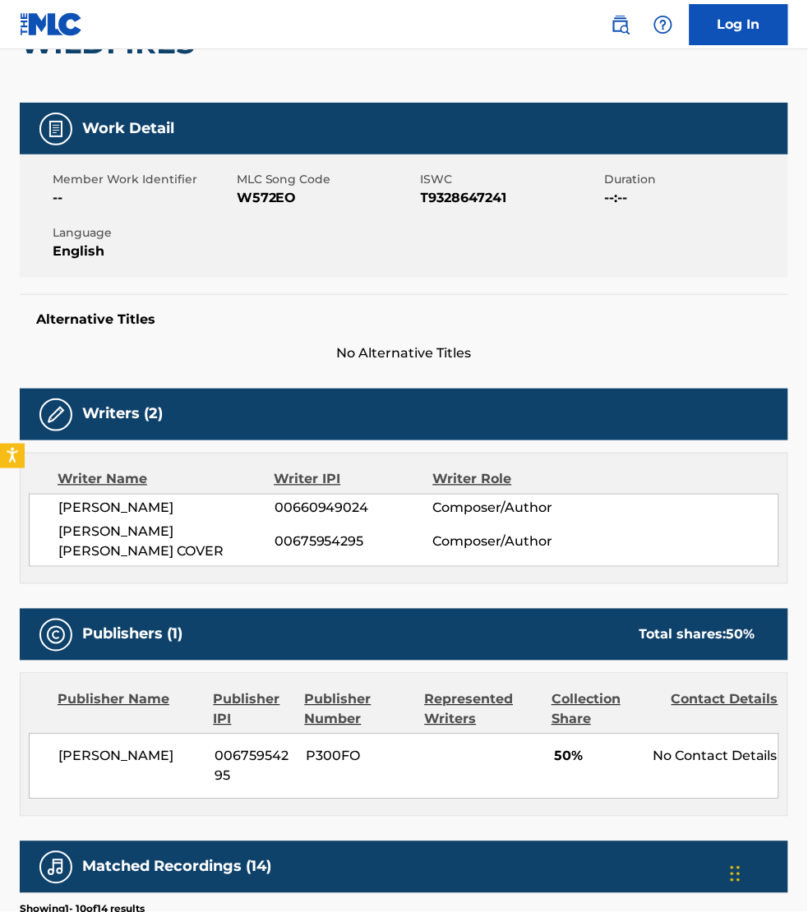
scroll to position [308, 0]
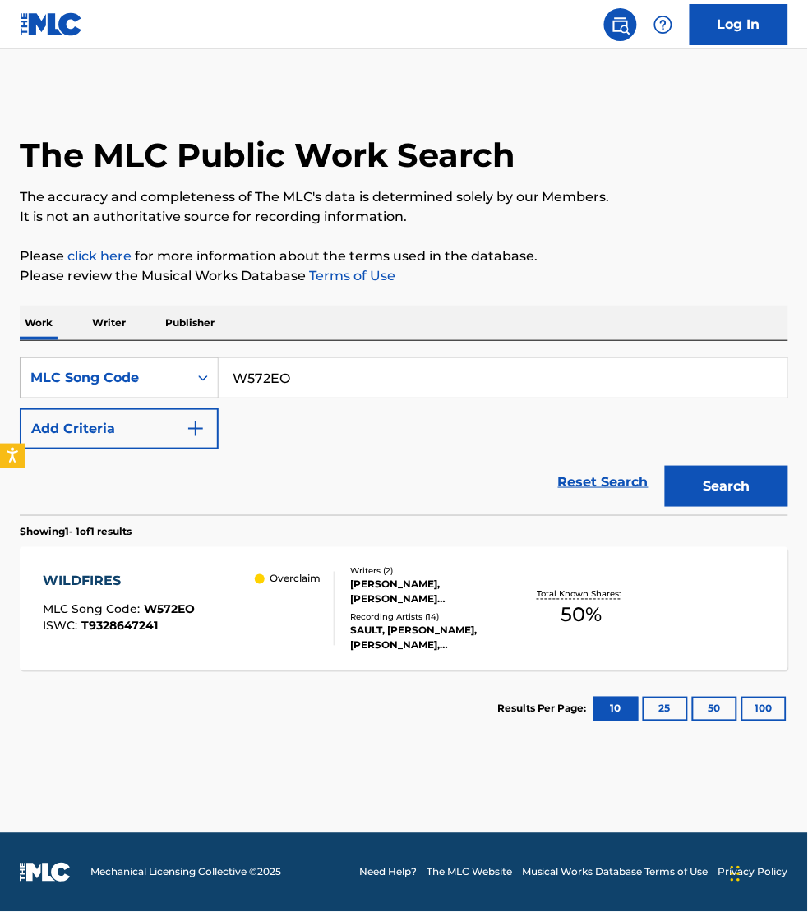
click at [305, 378] on input "W572EO" at bounding box center [503, 377] width 569 height 39
paste input "BF78DB"
type input "BF78DB"
click at [665, 466] on button "Search" at bounding box center [726, 486] width 123 height 41
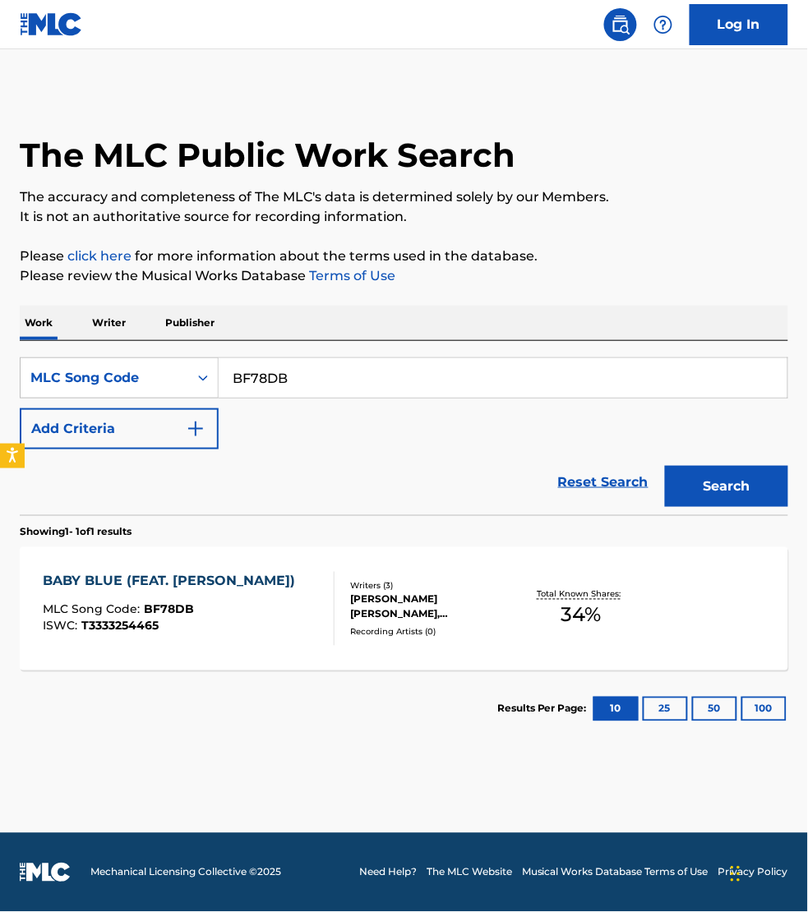
click at [294, 611] on div "BABY BLUE (FEAT. OLIVER SIM) MLC Song Code : BF78DB ISWC : T3333254465" at bounding box center [189, 609] width 292 height 74
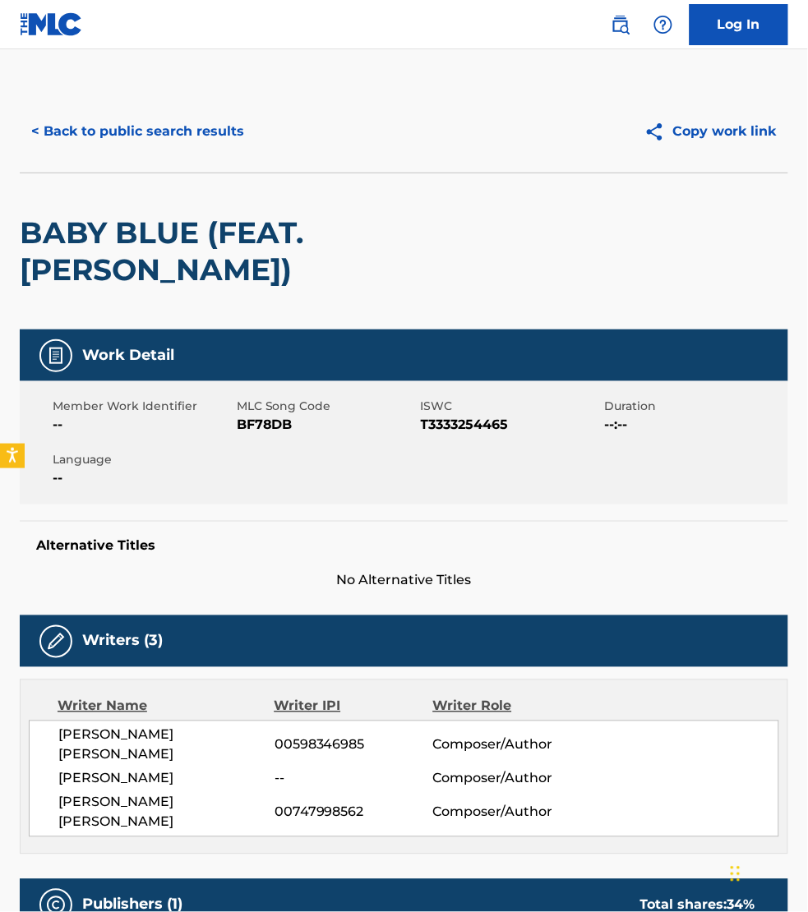
click at [700, 276] on div "BABY BLUE (FEAT. OLIVER SIM)" at bounding box center [404, 251] width 768 height 157
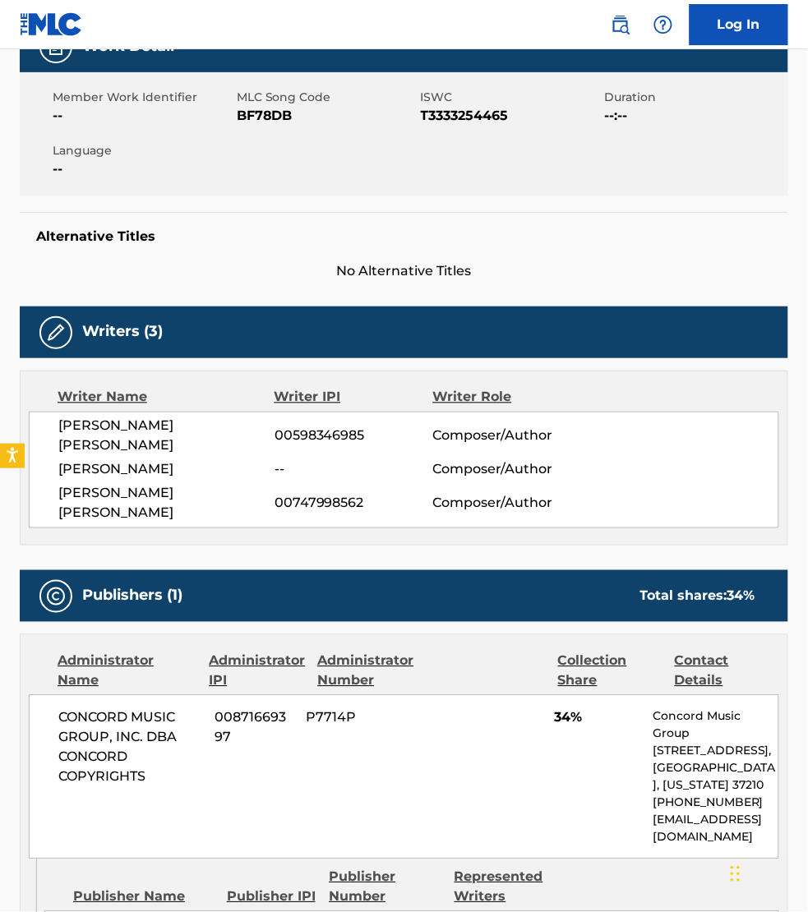
scroll to position [308, 0]
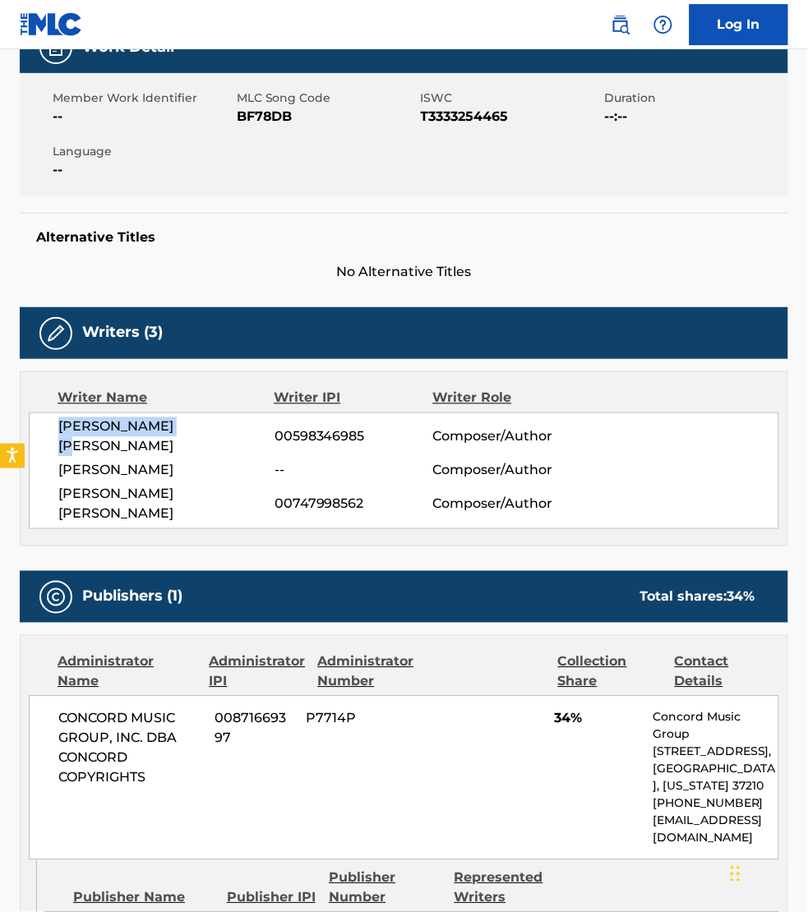
drag, startPoint x: 189, startPoint y: 427, endPoint x: 62, endPoint y: 425, distance: 127.4
click at [62, 425] on span "OLIVER DAVID SIM" at bounding box center [166, 436] width 216 height 39
copy span "OLIVER DAVID SIM"
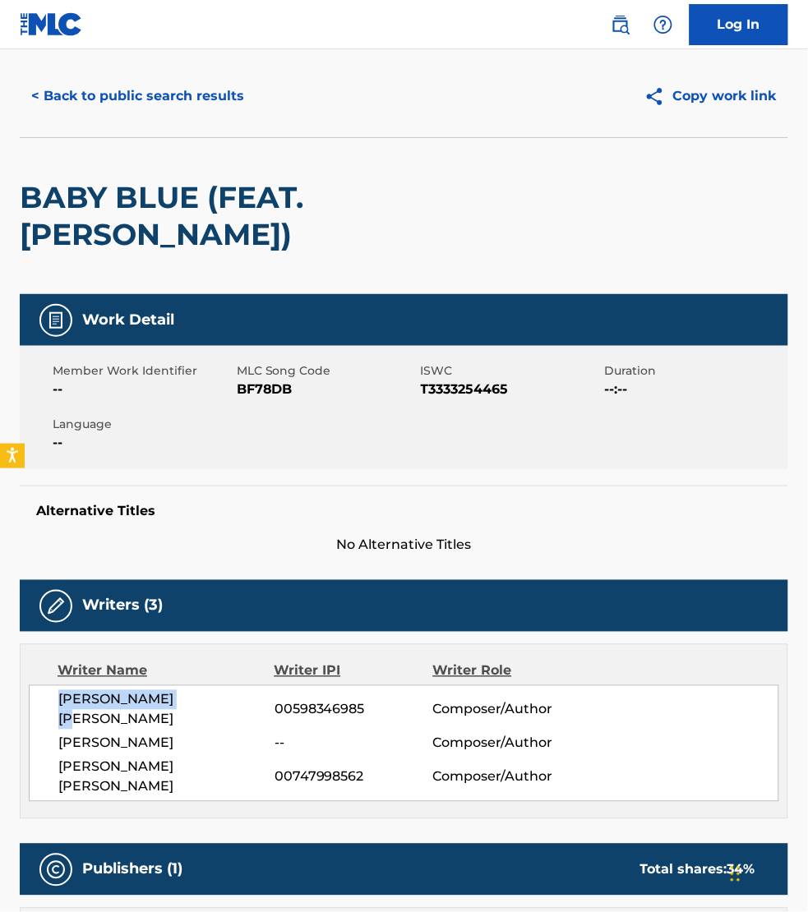
scroll to position [25, 0]
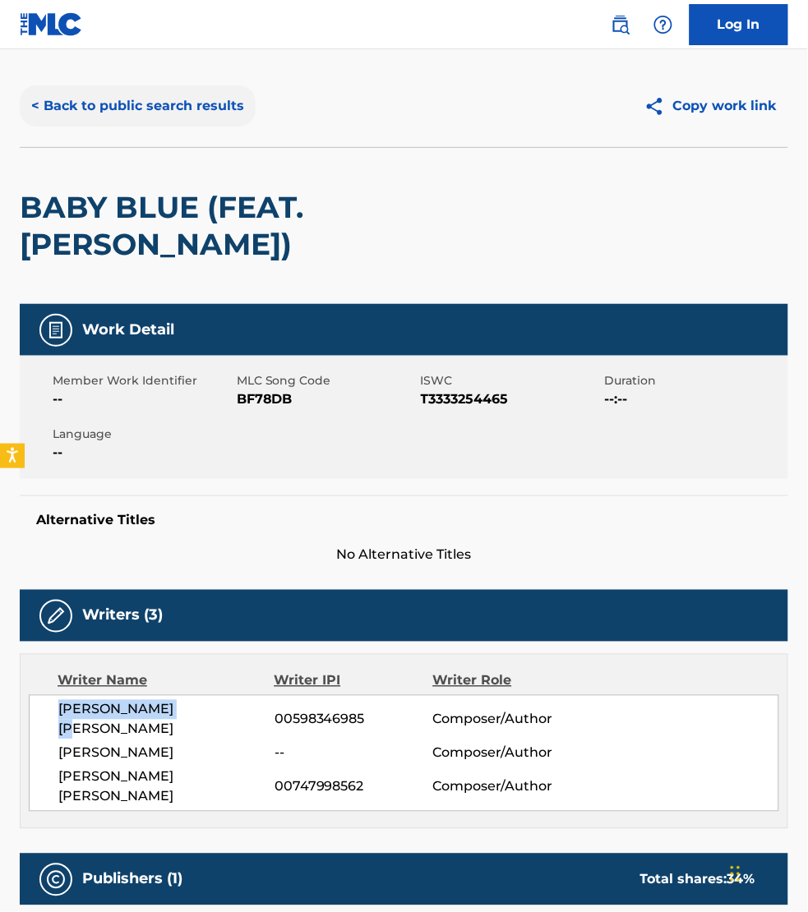
click at [136, 101] on button "< Back to public search results" at bounding box center [138, 105] width 236 height 41
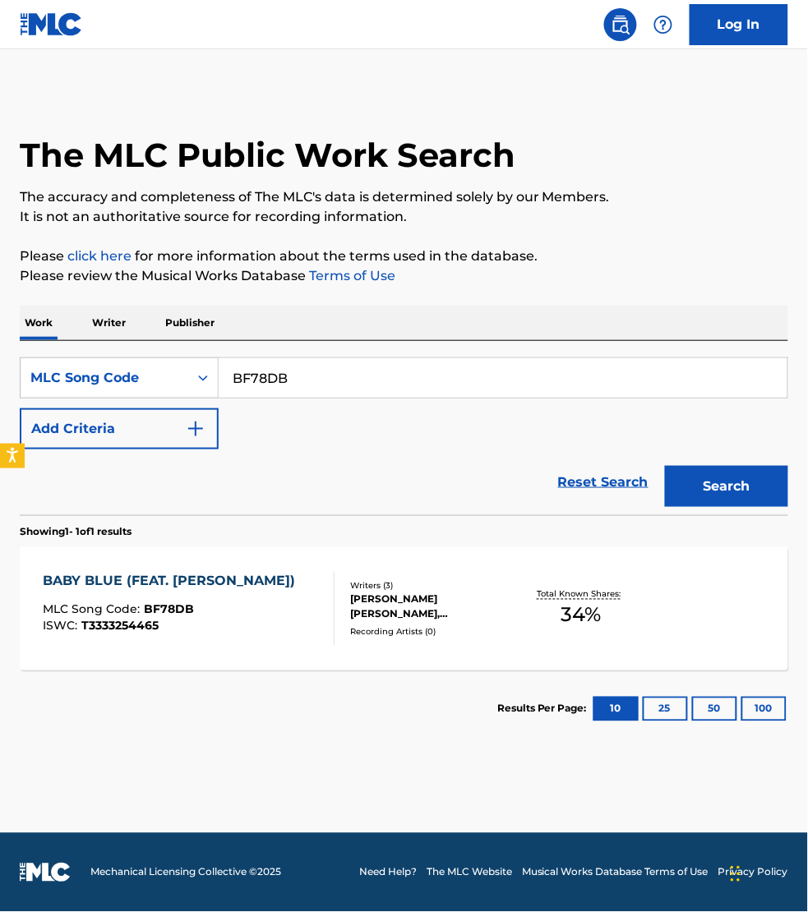
click at [124, 315] on p "Writer" at bounding box center [109, 323] width 44 height 35
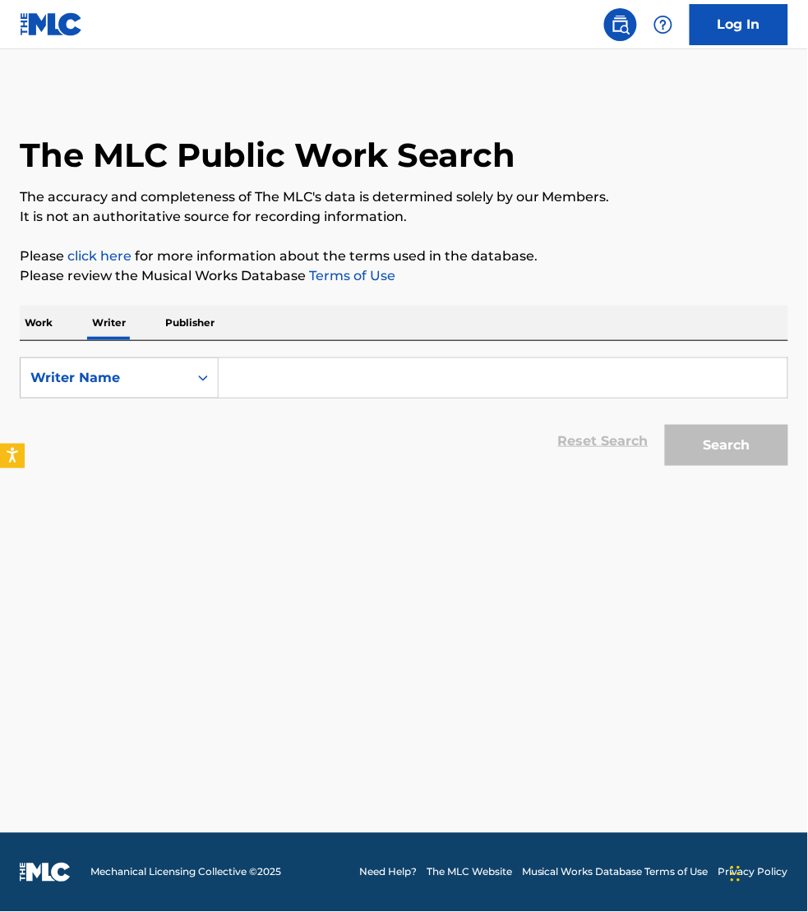
click at [305, 366] on input "Search Form" at bounding box center [503, 377] width 569 height 39
paste input "OLIVER DAVID SIM"
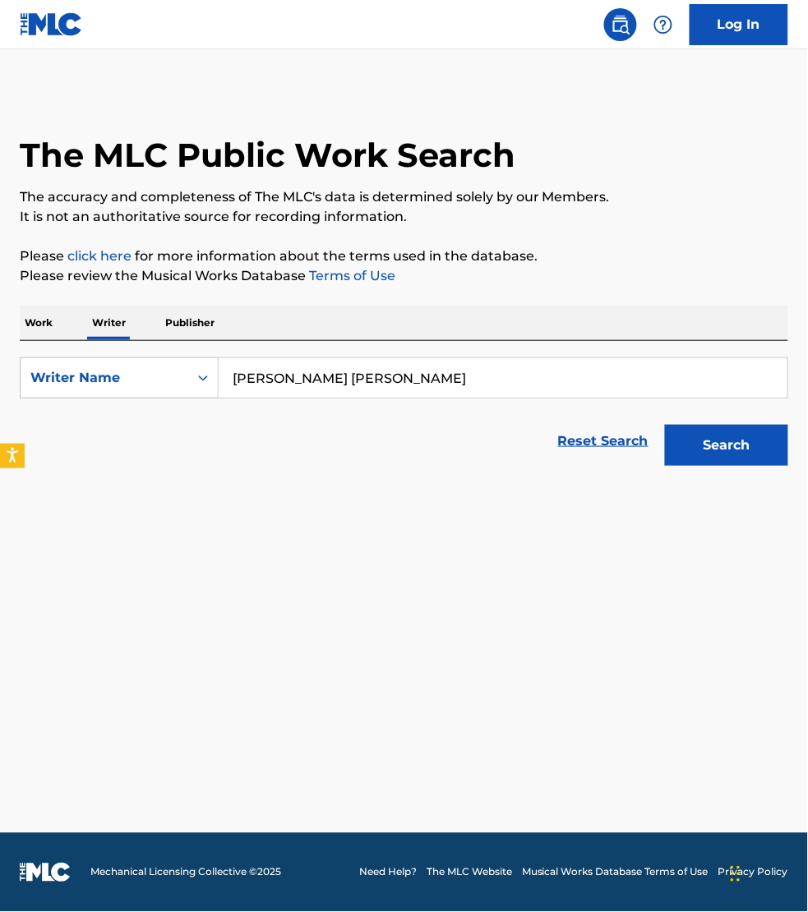
type input "OLIVER DAVID SIM"
click at [665, 425] on button "Search" at bounding box center [726, 445] width 123 height 41
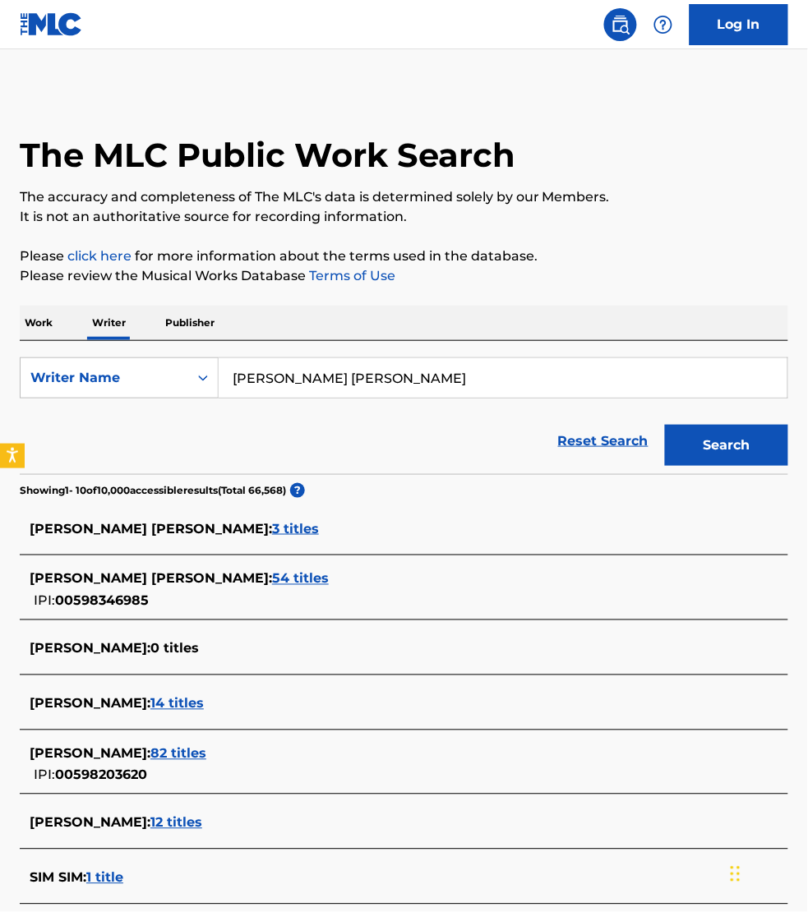
click at [272, 583] on span "54 titles" at bounding box center [300, 579] width 57 height 16
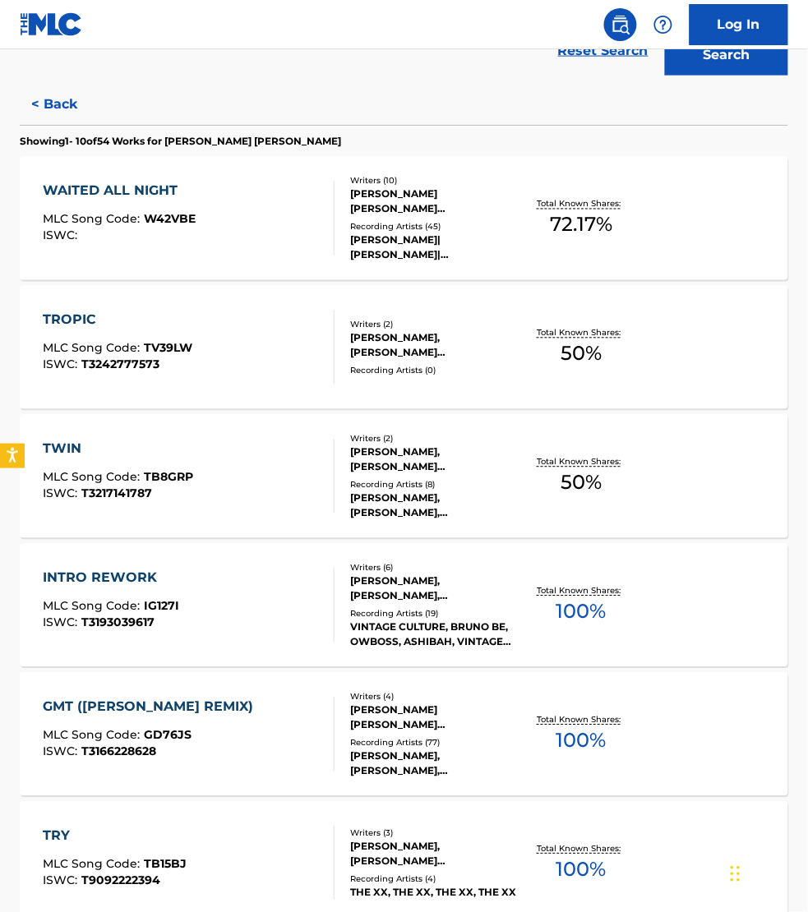
scroll to position [411, 0]
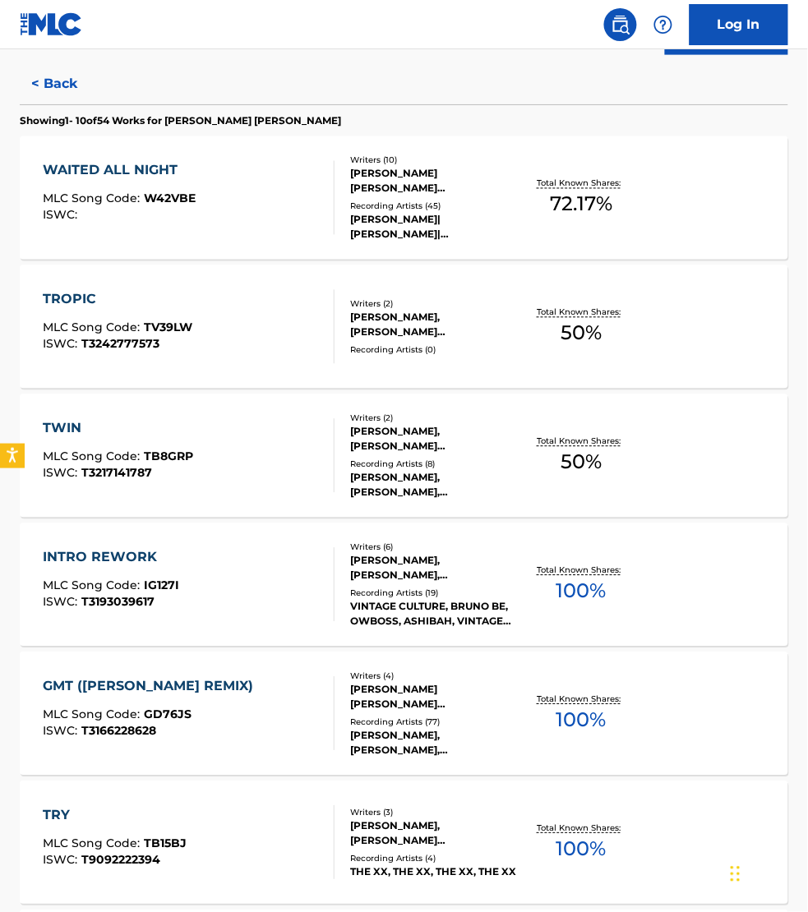
click at [240, 576] on div "INTRO REWORK MLC Song Code : IG127I ISWC : T3193039617" at bounding box center [189, 585] width 292 height 74
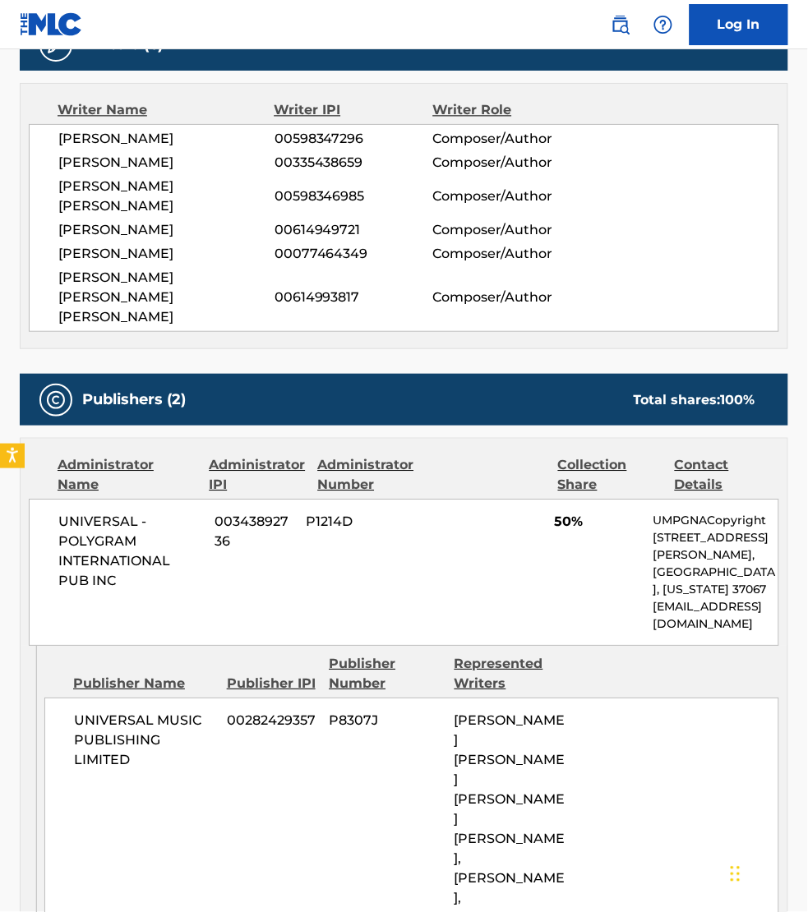
scroll to position [565, 0]
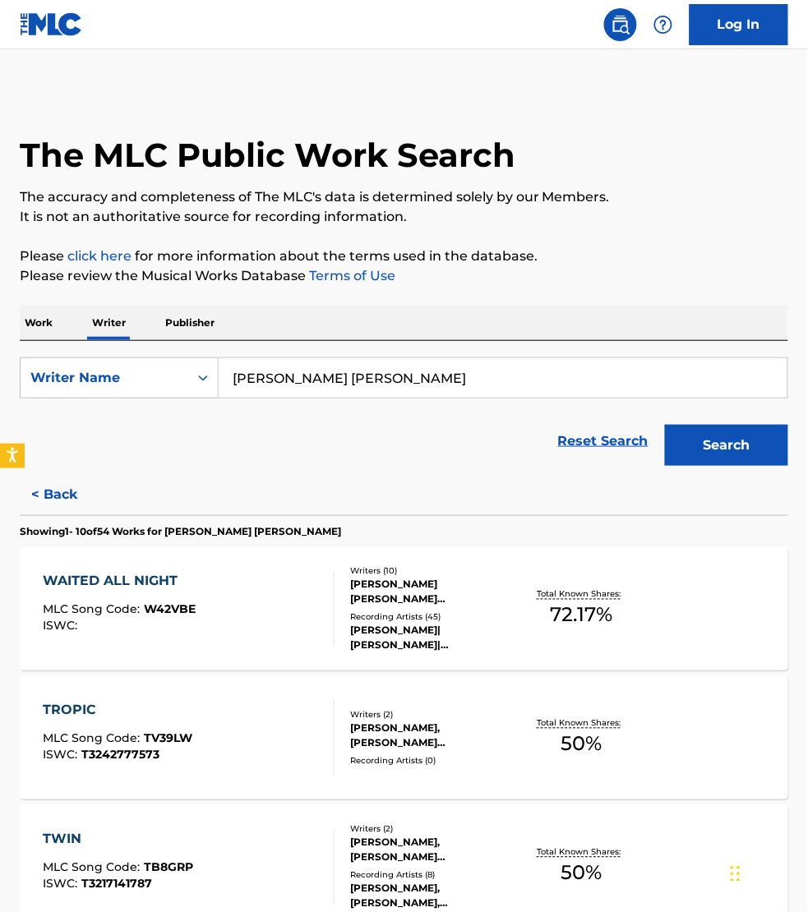
click at [45, 318] on p "Work" at bounding box center [39, 323] width 38 height 35
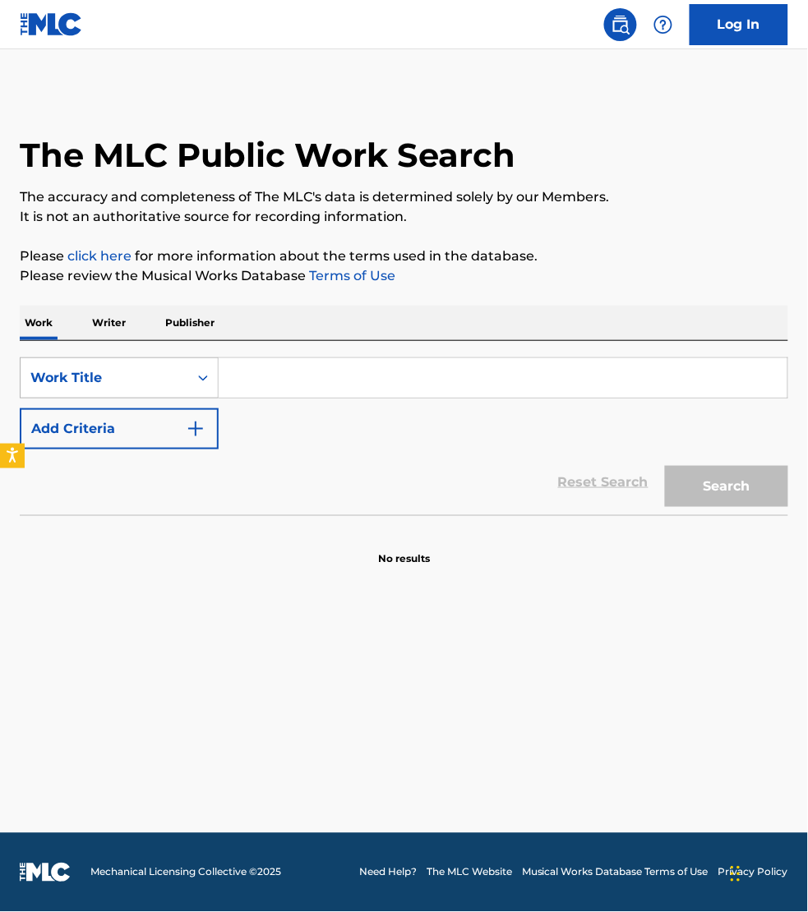
click at [58, 363] on div "Work Title" at bounding box center [105, 377] width 168 height 31
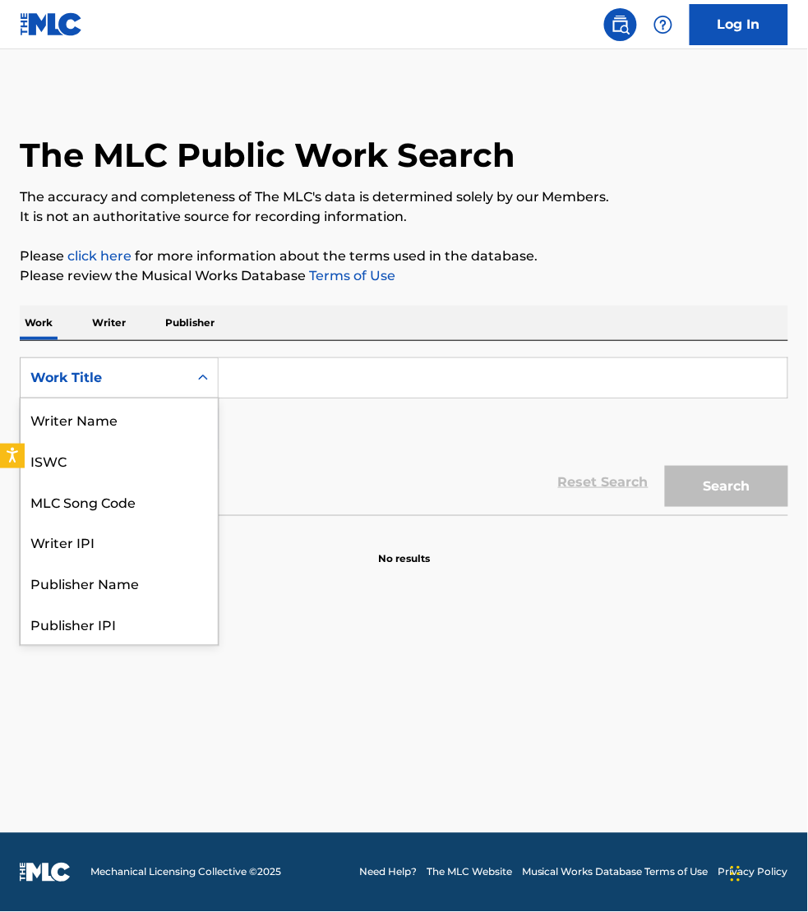
scroll to position [82, 0]
click at [88, 417] on div "MLC Song Code" at bounding box center [119, 419] width 197 height 41
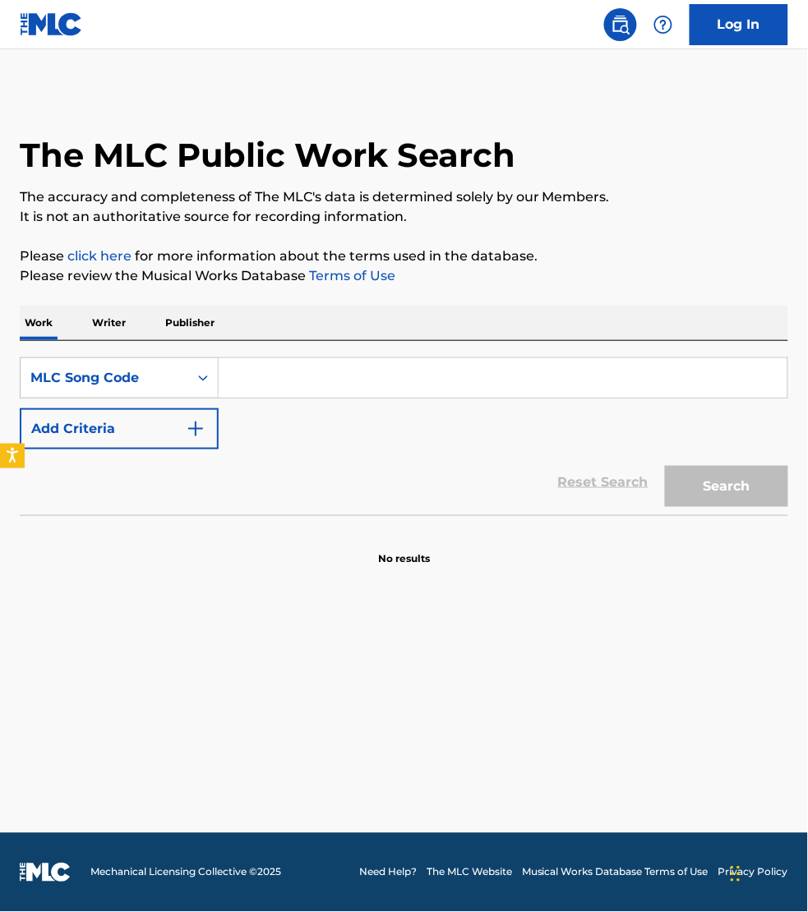
click at [261, 382] on input "Search Form" at bounding box center [503, 377] width 569 height 39
paste input "ZS2BYG"
type input "ZS2BYG"
click at [665, 466] on button "Search" at bounding box center [726, 486] width 123 height 41
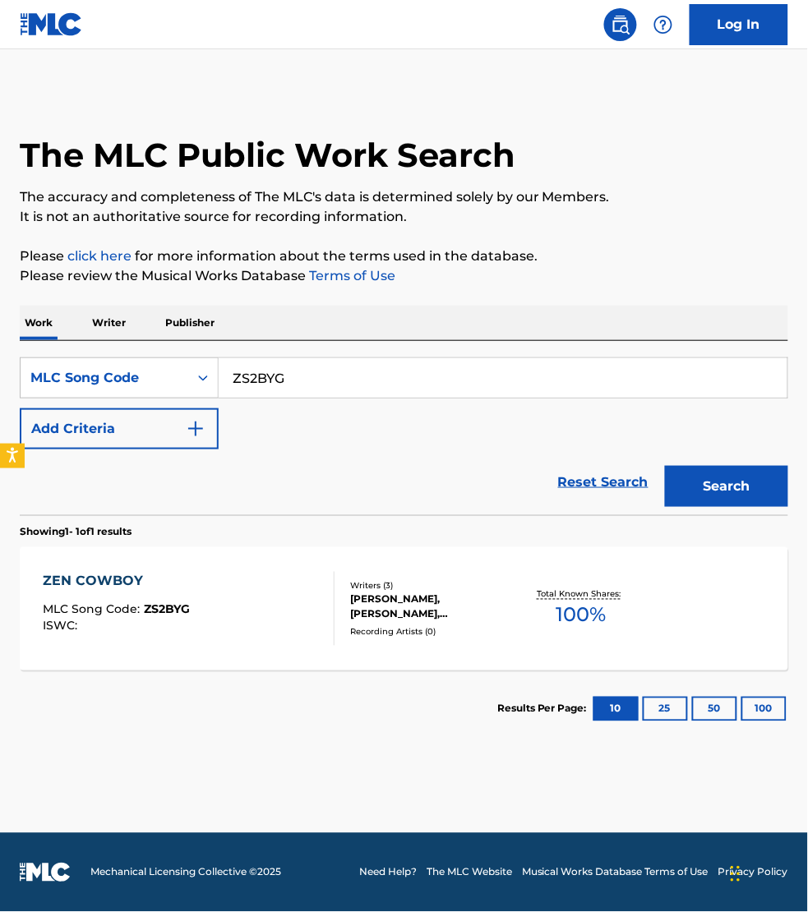
click at [284, 617] on div "ZEN COWBOY MLC Song Code : ZS2BYG ISWC :" at bounding box center [189, 609] width 292 height 74
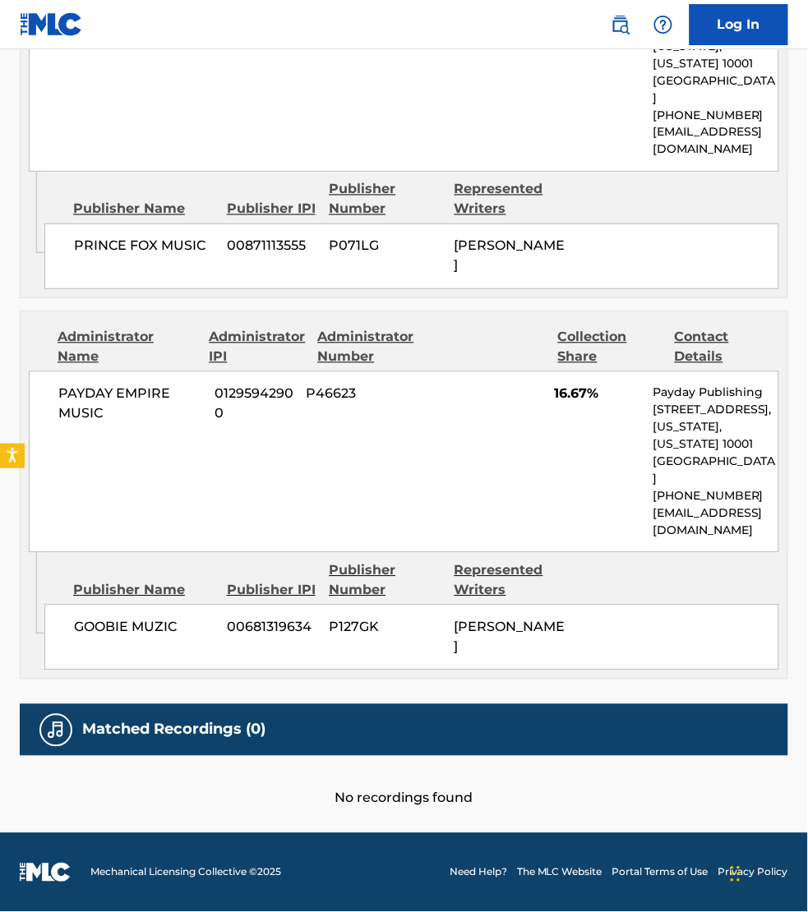
scroll to position [1486, 0]
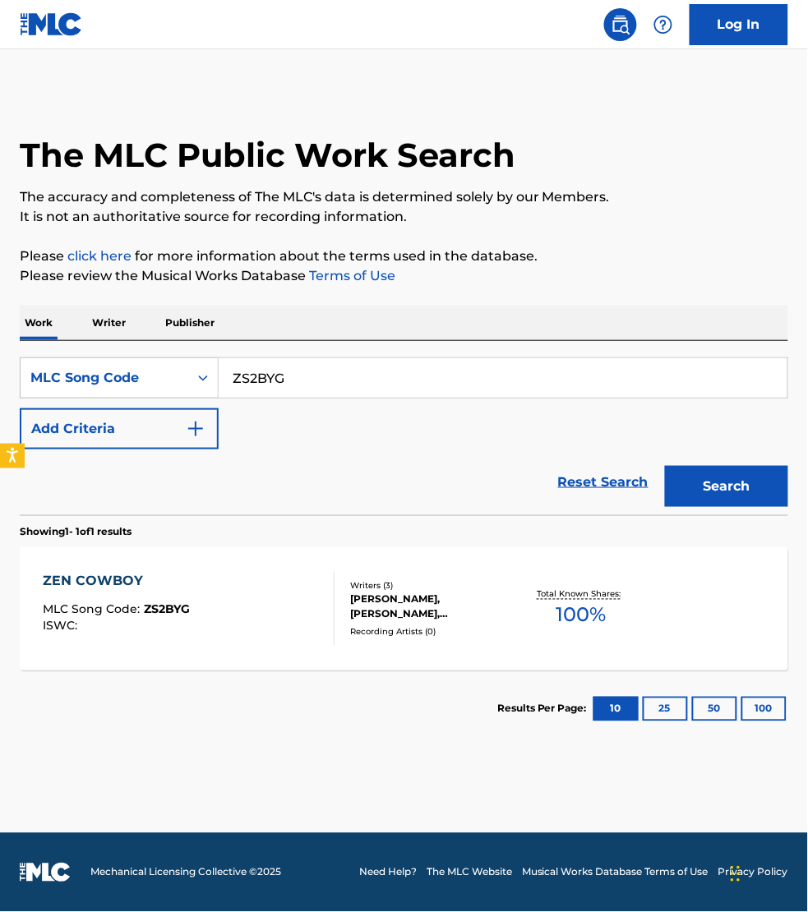
click at [284, 385] on input "ZS2BYG" at bounding box center [503, 377] width 569 height 39
paste input "T46MH0"
click at [665, 466] on button "Search" at bounding box center [726, 486] width 123 height 41
click at [289, 388] on input "T46MH0" at bounding box center [503, 377] width 569 height 39
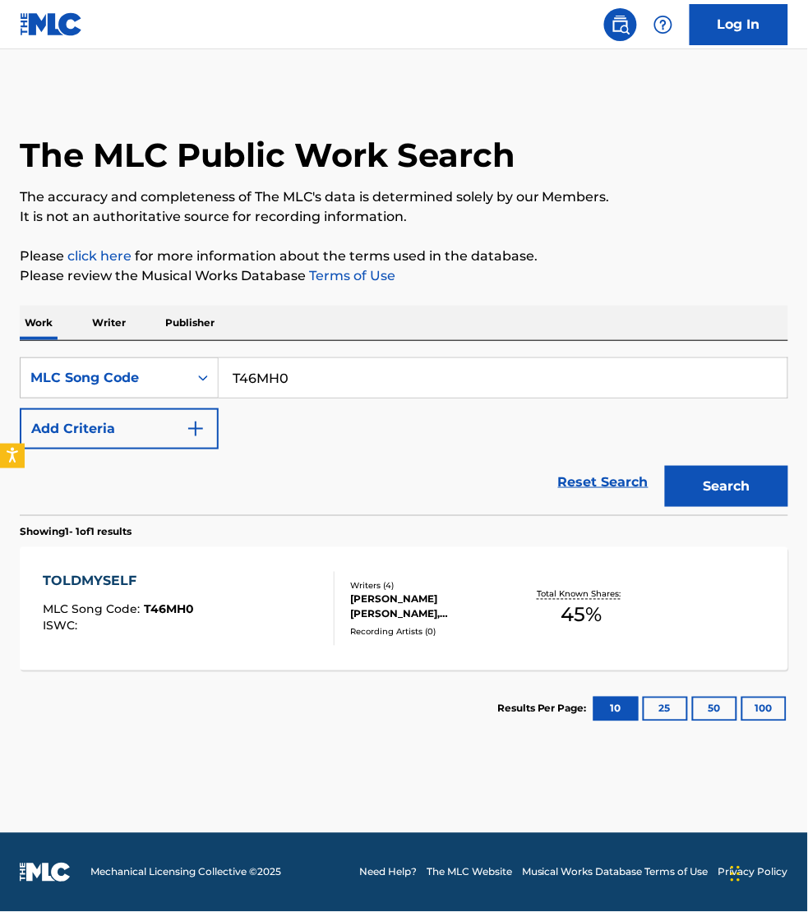
click at [289, 388] on input "T46MH0" at bounding box center [503, 377] width 569 height 39
paste input "BD99TI"
type input "BD99TI"
click at [665, 466] on button "Search" at bounding box center [726, 486] width 123 height 41
click at [301, 589] on div "BACK TO FRIENDS MLC Song Code : BD99TI ISWC : T3303362025" at bounding box center [189, 609] width 292 height 74
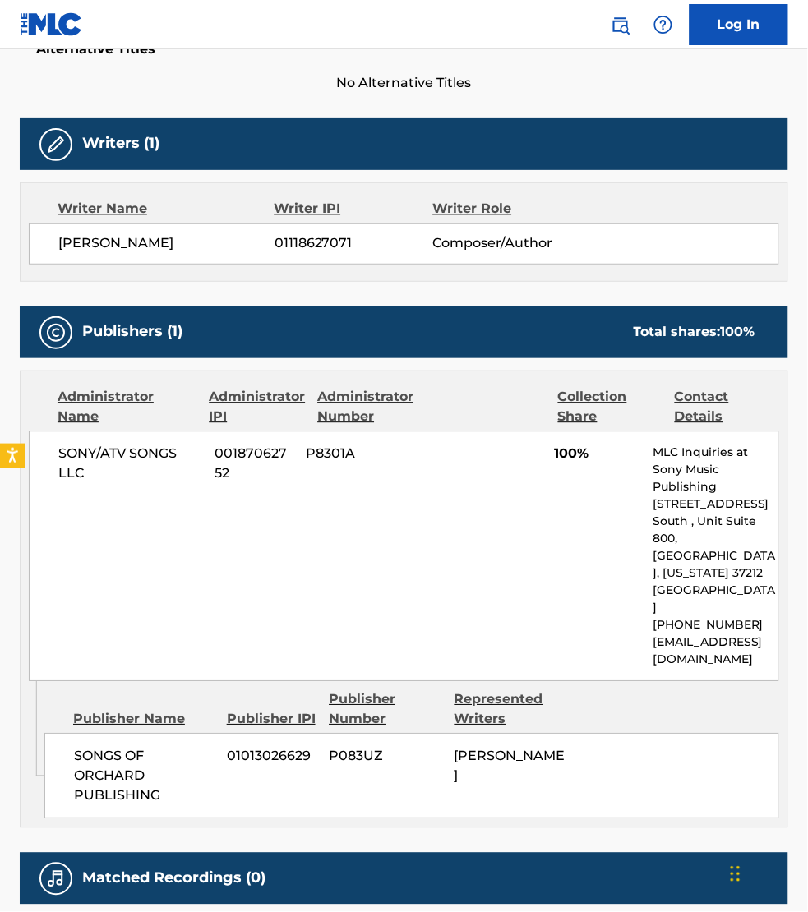
scroll to position [576, 0]
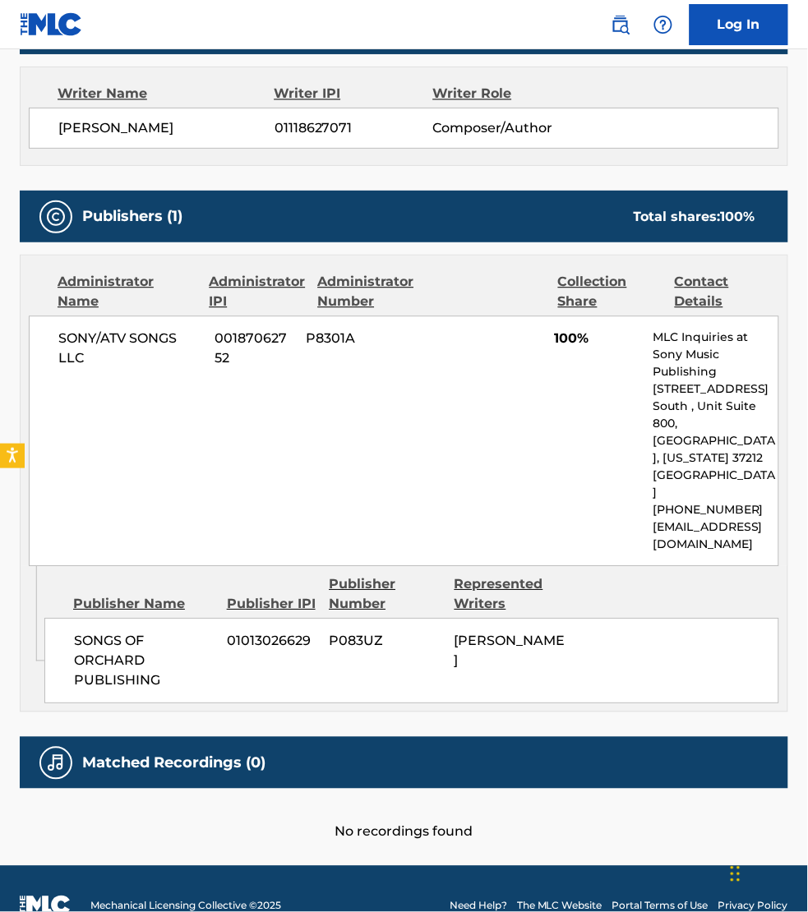
click at [382, 828] on main "< Back to public search results Copy work link BACK TO FRIENDS Work Detail Memb…" at bounding box center [404, 169] width 808 height 1393
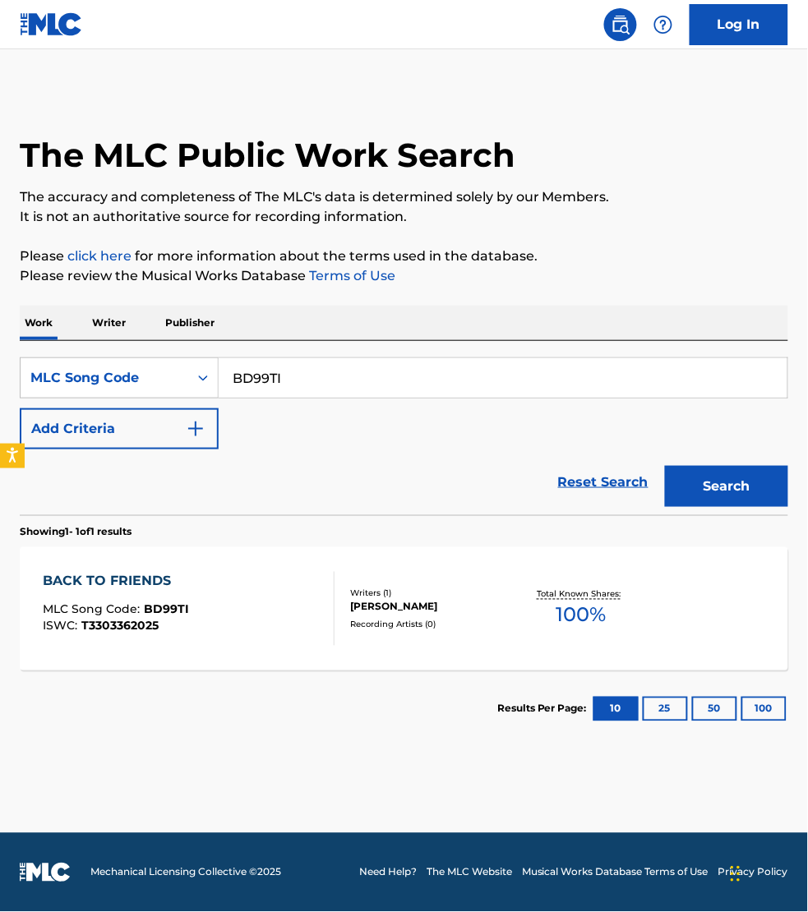
click at [301, 381] on input "BD99TI" at bounding box center [503, 377] width 569 height 39
paste input "AY3QNU"
type input "AY3QNU"
click at [665, 466] on button "Search" at bounding box center [726, 486] width 123 height 41
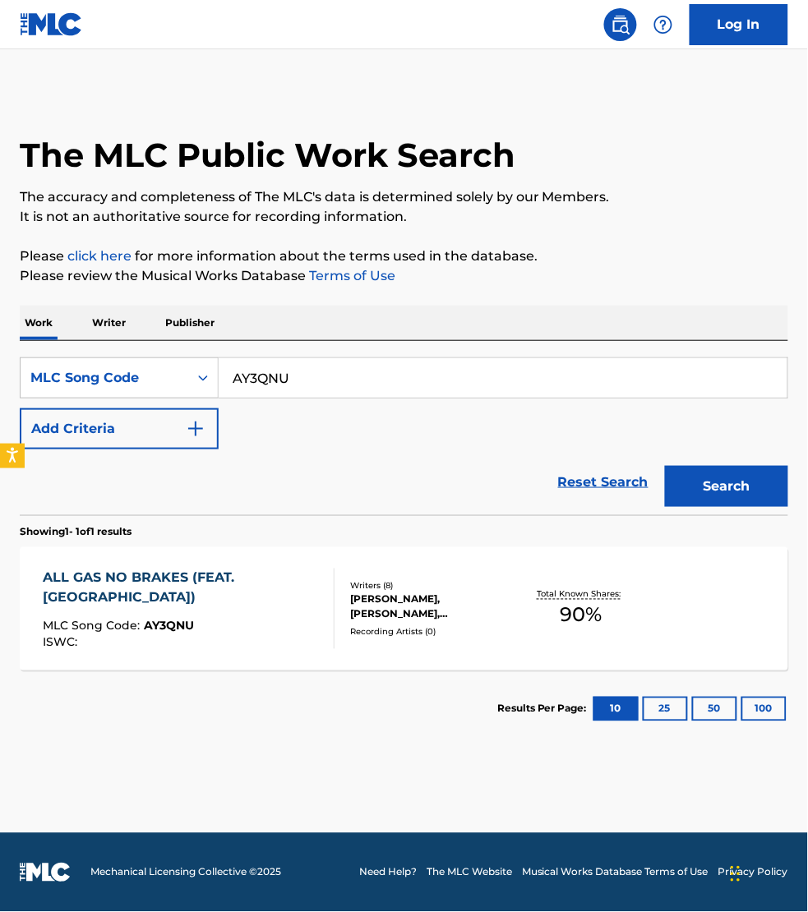
click at [274, 612] on div "ALL GAS NO BRAKES (FEAT. BIGXTHAPLUG) MLC Song Code : AY3QNU ISWC :" at bounding box center [182, 609] width 278 height 81
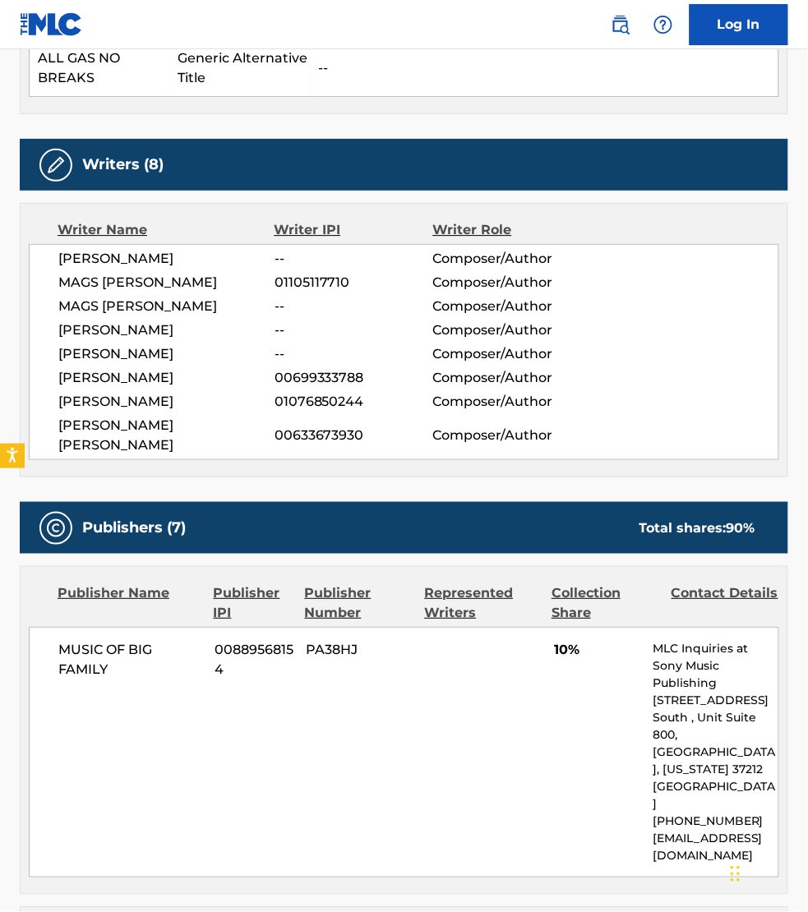
scroll to position [693, 0]
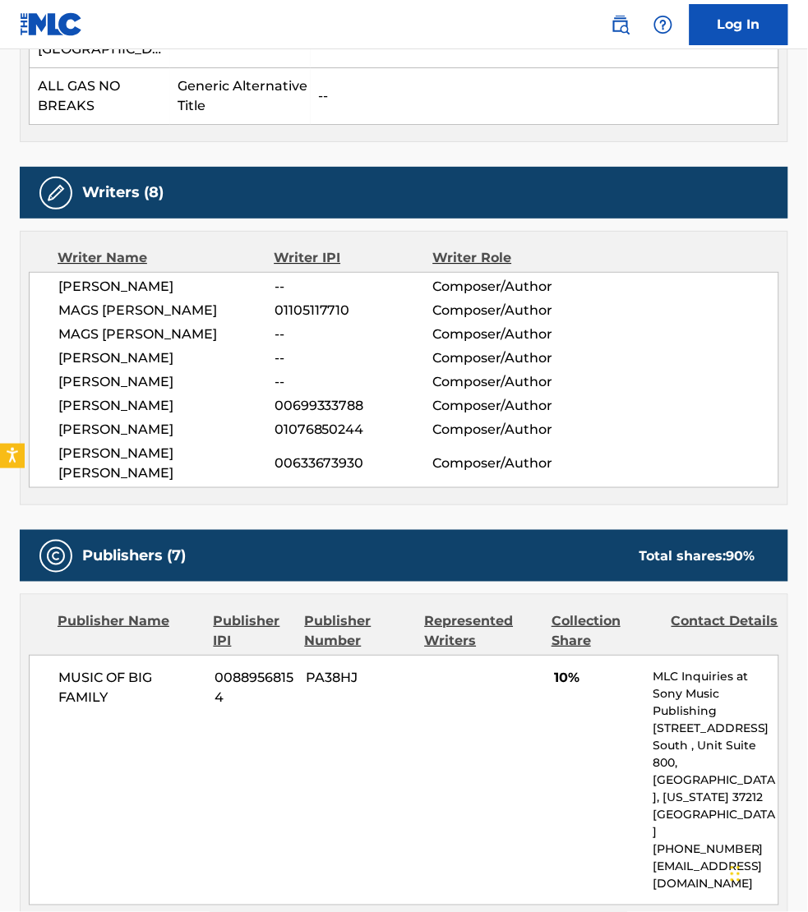
click at [206, 450] on span "JULIAN COLLIN BUNETTA" at bounding box center [166, 463] width 216 height 39
click at [170, 397] on span "KENDRICK NICHOLLS" at bounding box center [166, 406] width 216 height 20
click at [153, 433] on span "XAVIER LANDUM" at bounding box center [166, 430] width 216 height 20
click at [145, 376] on span "JATEN DIMSDALE" at bounding box center [166, 382] width 216 height 20
click at [136, 359] on span "RODARRION HARRISON" at bounding box center [166, 358] width 216 height 20
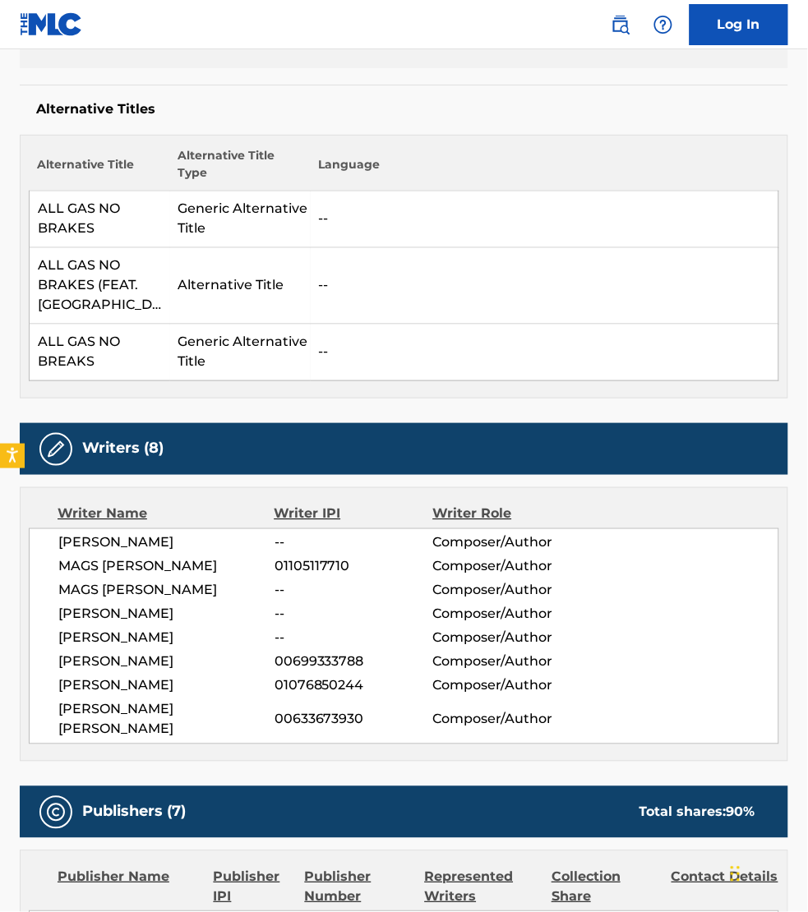
scroll to position [411, 0]
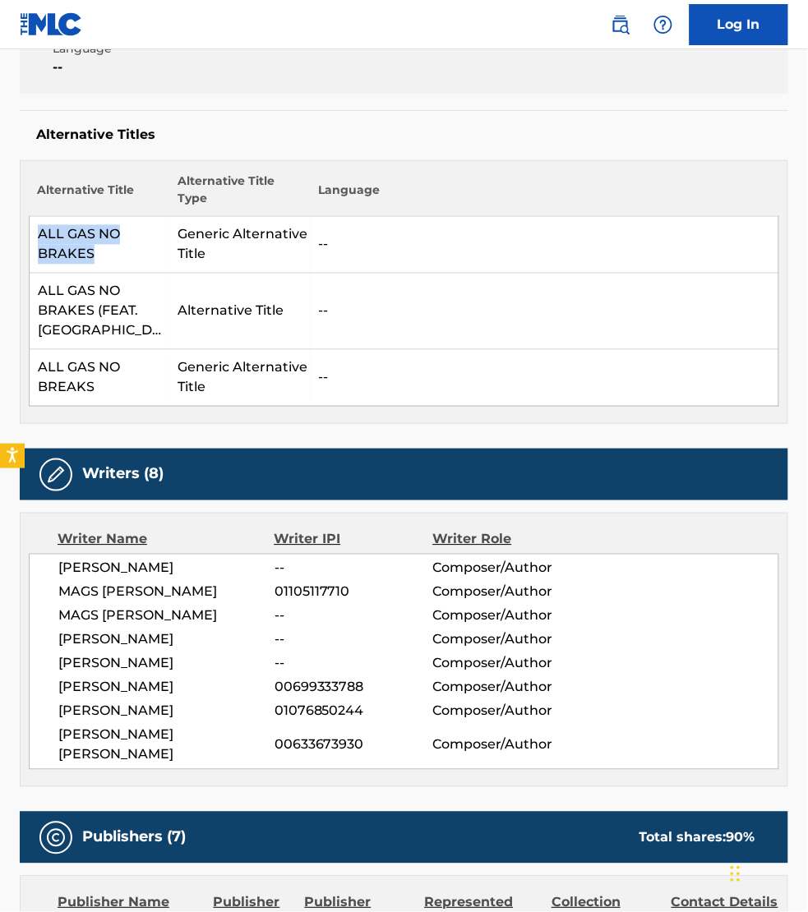
drag, startPoint x: 95, startPoint y: 256, endPoint x: 37, endPoint y: 237, distance: 61.6
click at [37, 237] on td "ALL GAS NO BRAKES" at bounding box center [100, 245] width 141 height 57
copy td "ALL GAS NO BRAKES"
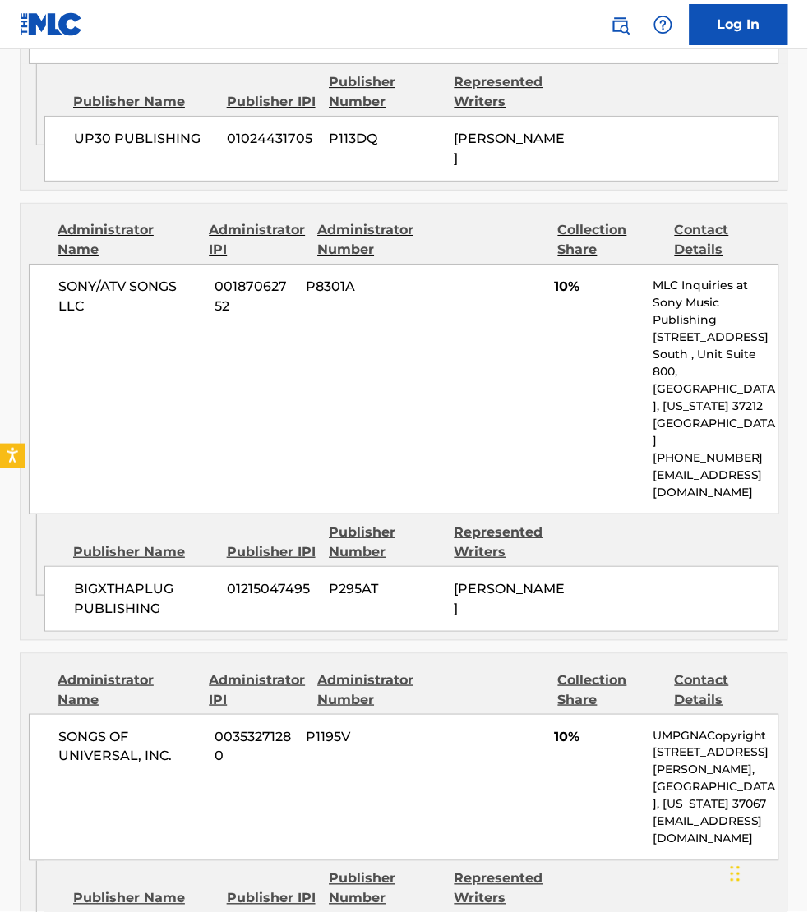
scroll to position [3030, 0]
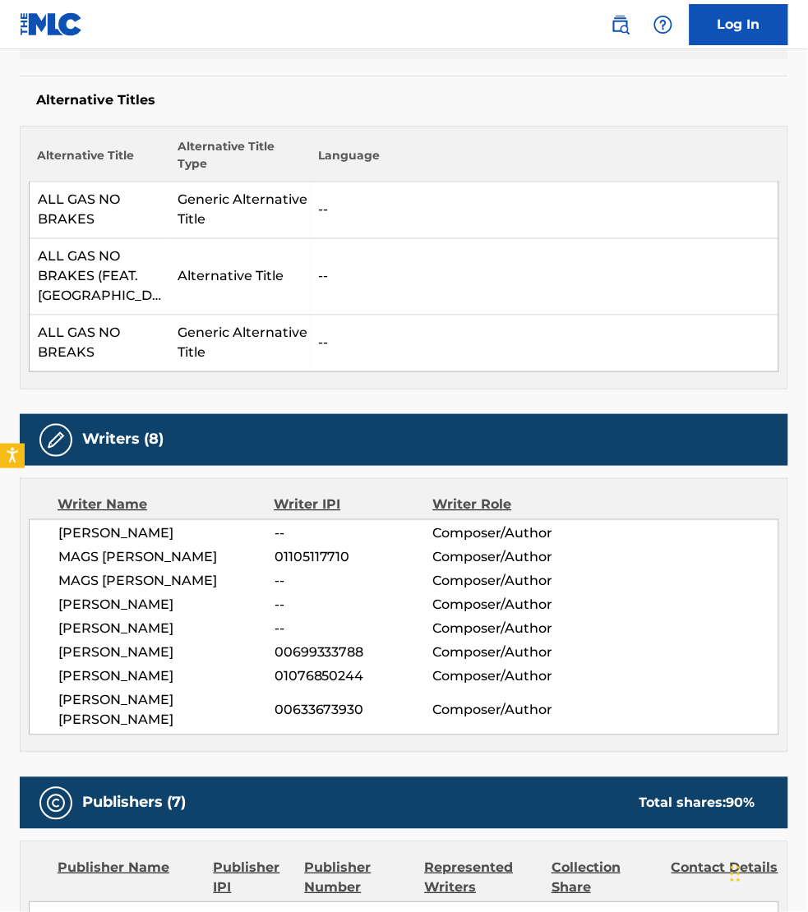
scroll to position [286, 0]
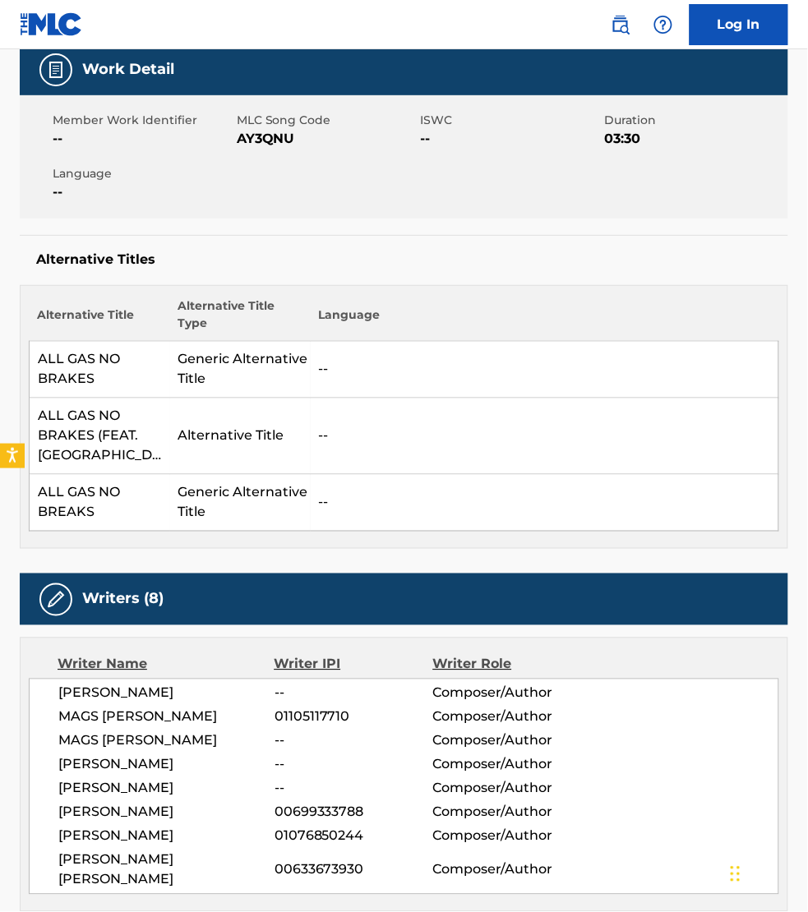
click at [272, 138] on span "AY3QNU" at bounding box center [327, 139] width 180 height 20
copy span "AY3QNU"
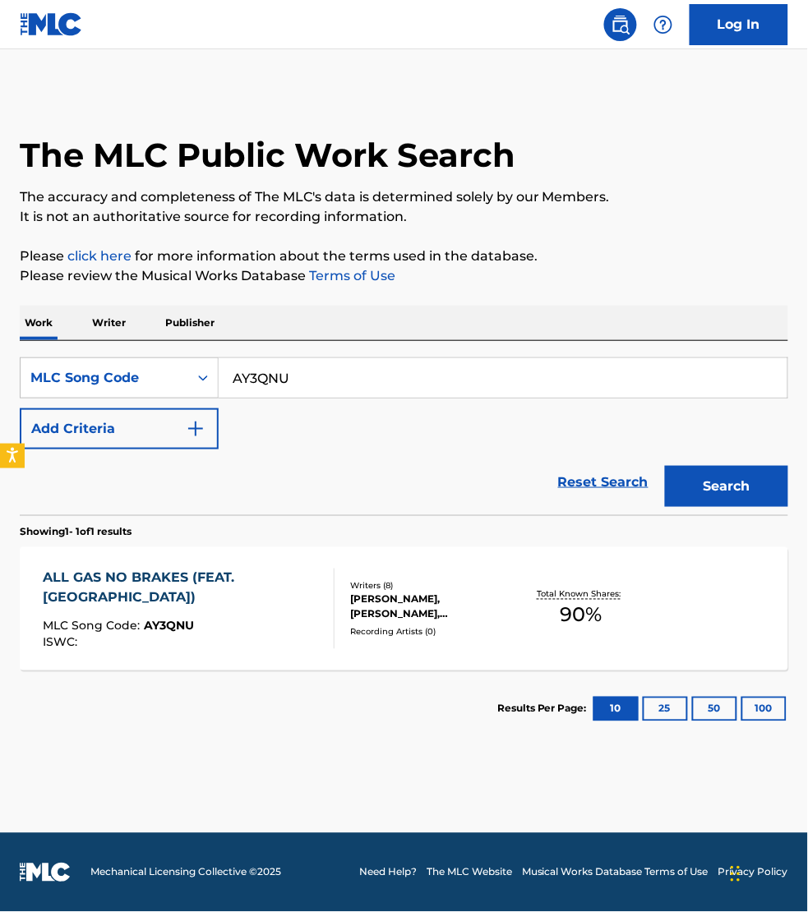
click at [300, 376] on input "AY3QNU" at bounding box center [503, 377] width 569 height 39
paste input "HP6RP6"
type input "HP6RP6"
click at [665, 466] on button "Search" at bounding box center [726, 486] width 123 height 41
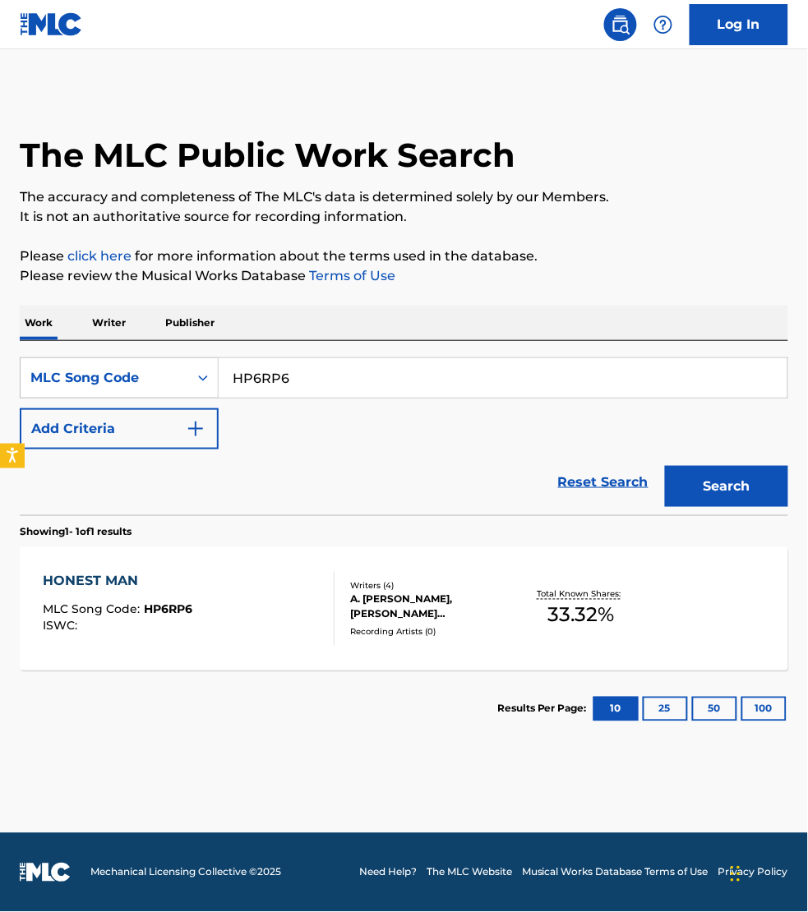
click at [278, 594] on div "HONEST MAN MLC Song Code : HP6RP6 ISWC :" at bounding box center [189, 609] width 292 height 74
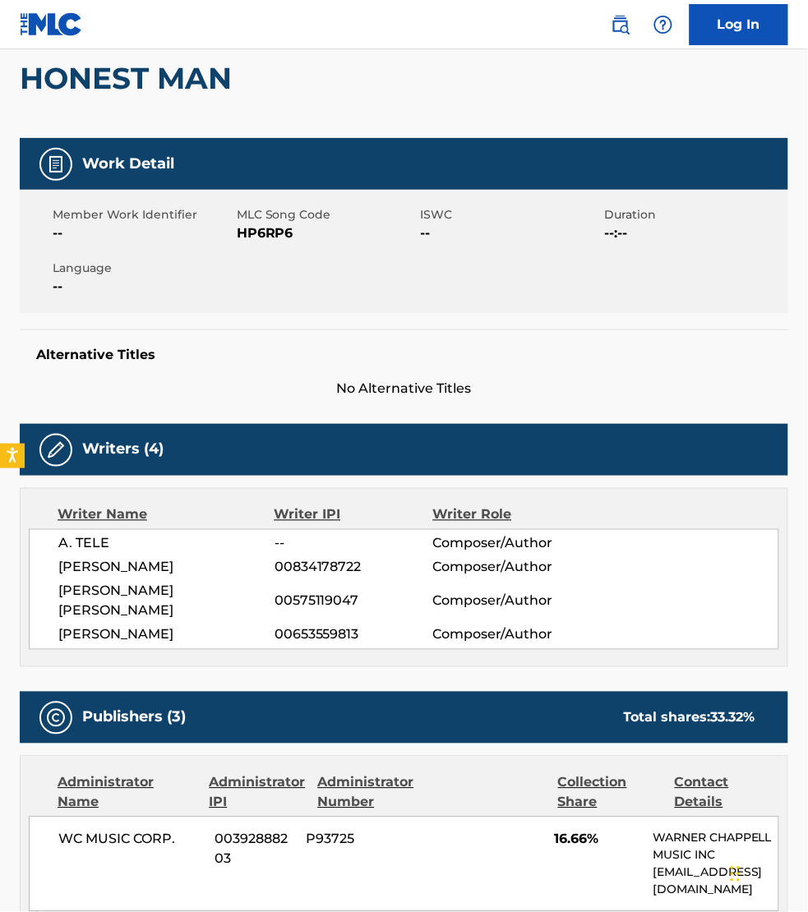
scroll to position [154, 0]
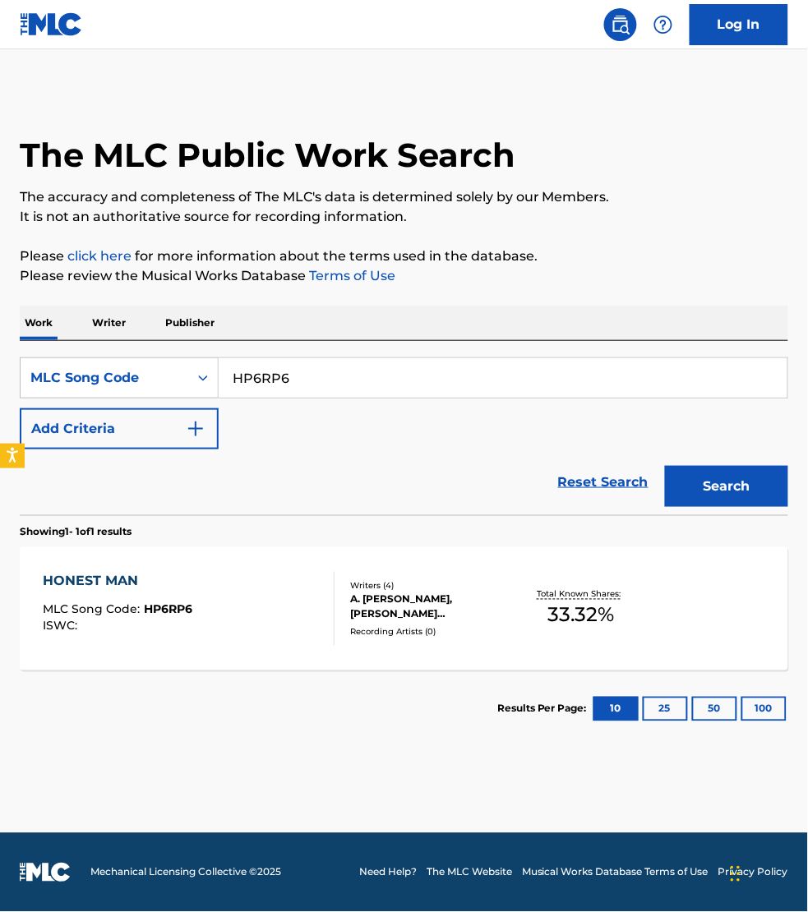
click at [302, 382] on input "HP6RP6" at bounding box center [503, 377] width 569 height 39
paste input "J53ZGW"
type input "J53ZGW"
click at [665, 466] on button "Search" at bounding box center [726, 486] width 123 height 41
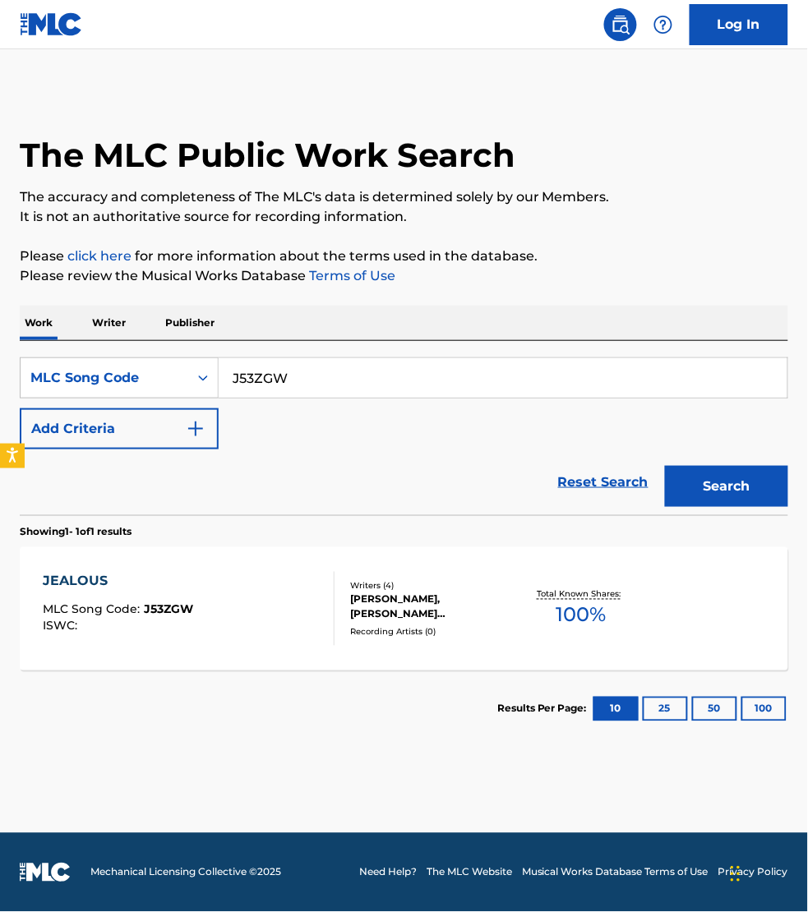
click at [285, 586] on div "JEALOUS MLC Song Code : J53ZGW ISWC :" at bounding box center [189, 609] width 292 height 74
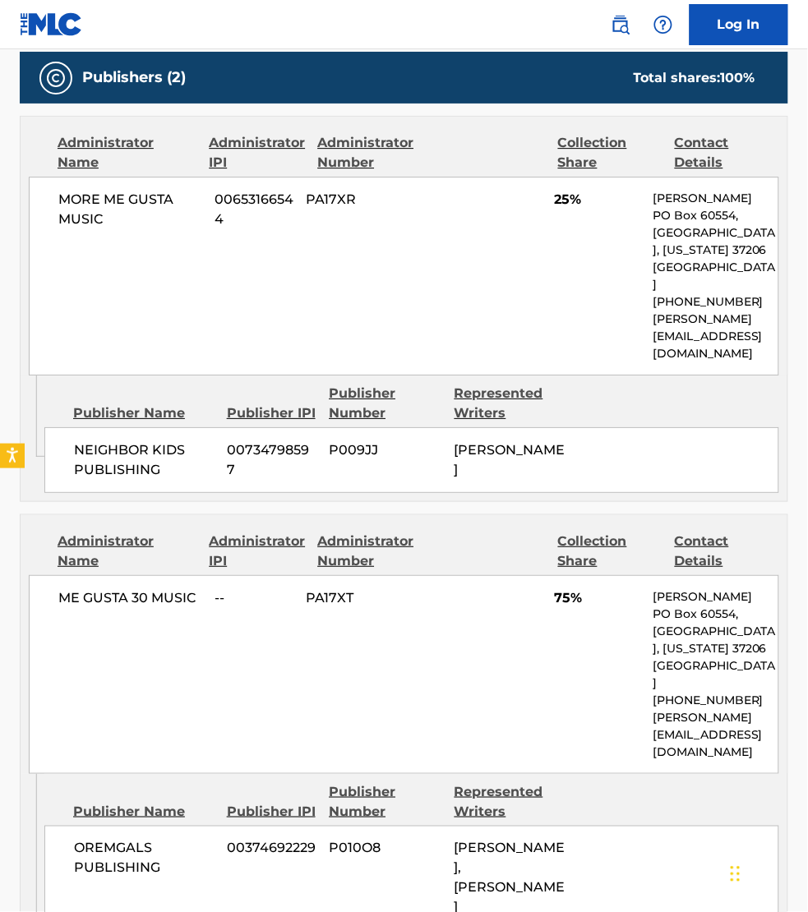
scroll to position [873, 0]
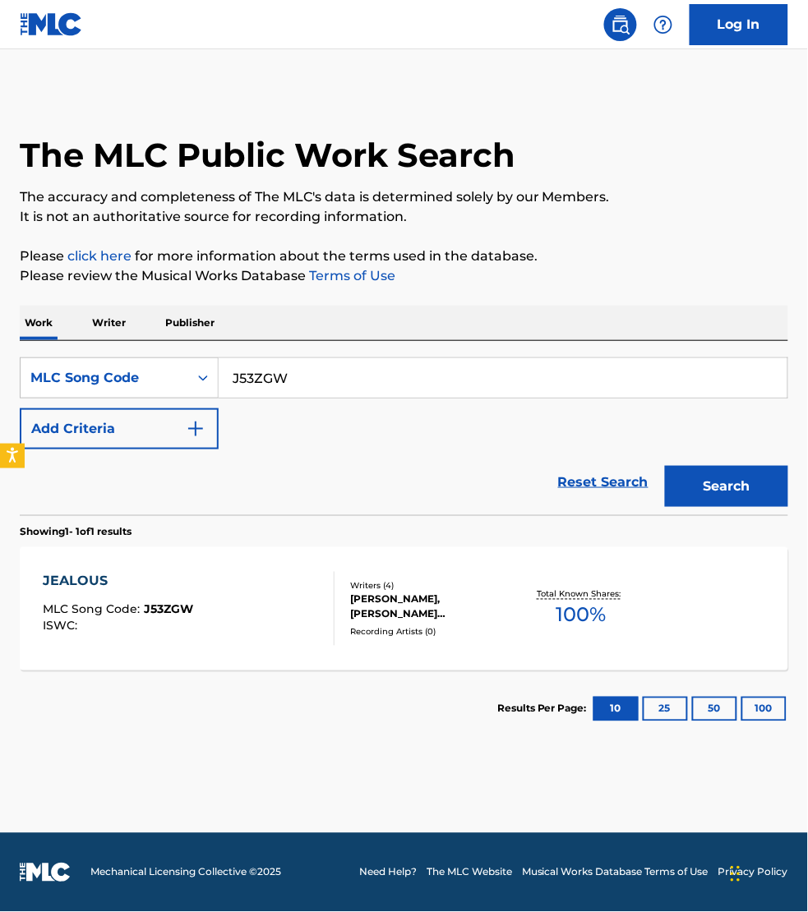
click at [306, 376] on input "J53ZGW" at bounding box center [503, 377] width 569 height 39
paste input "KI77UJ"
type input "KI77UJ"
click at [665, 466] on button "Search" at bounding box center [726, 486] width 123 height 41
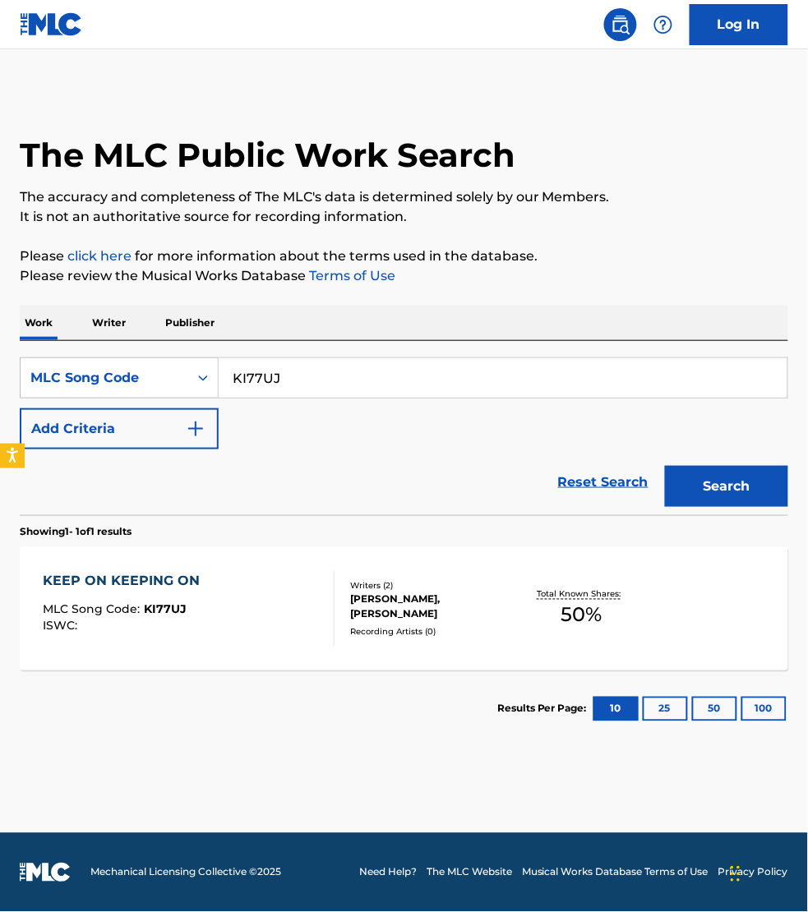
click at [268, 594] on div "KEEP ON KEEPING ON MLC Song Code : KI77UJ ISWC :" at bounding box center [189, 609] width 292 height 74
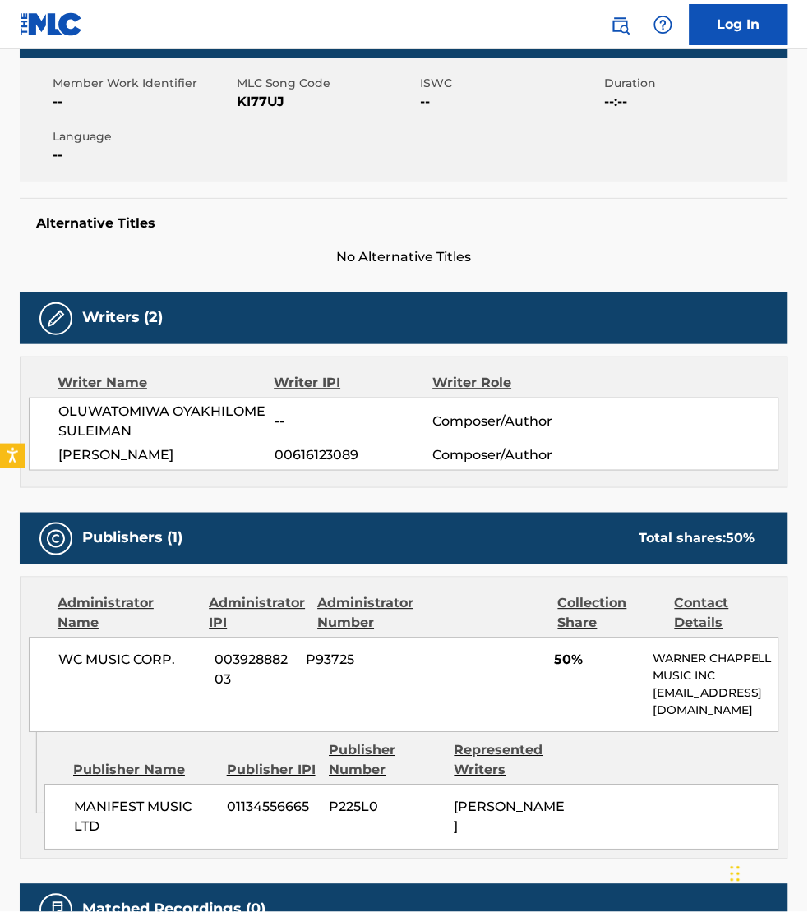
scroll to position [282, 0]
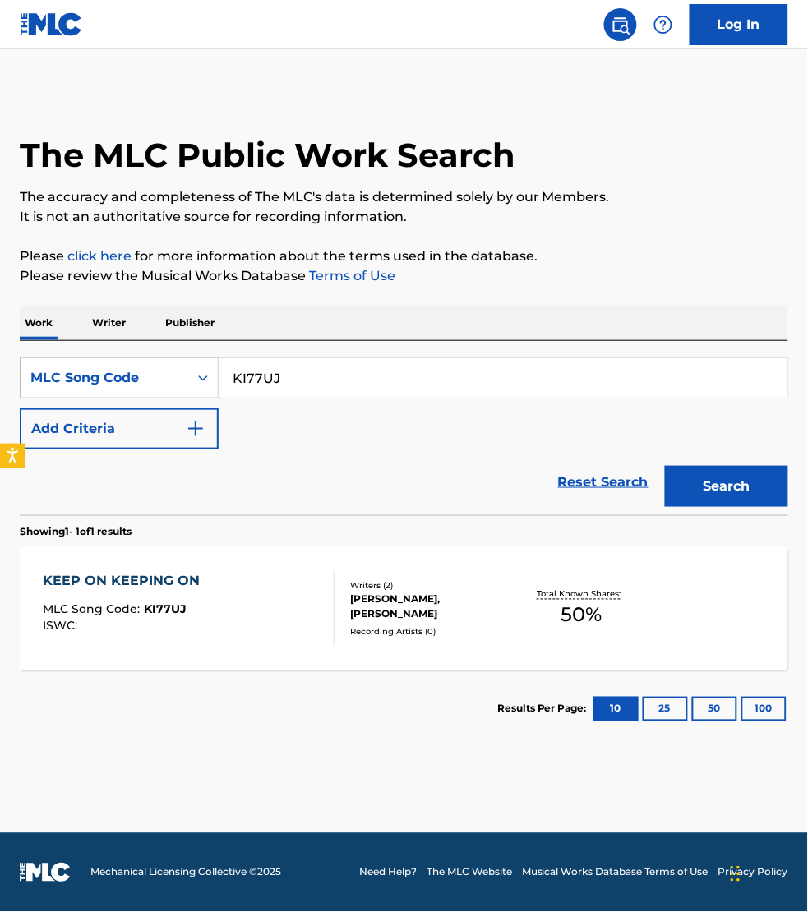
click at [325, 364] on input "KI77UJ" at bounding box center [503, 377] width 569 height 39
paste input "CD19MB"
click at [665, 466] on button "Search" at bounding box center [726, 486] width 123 height 41
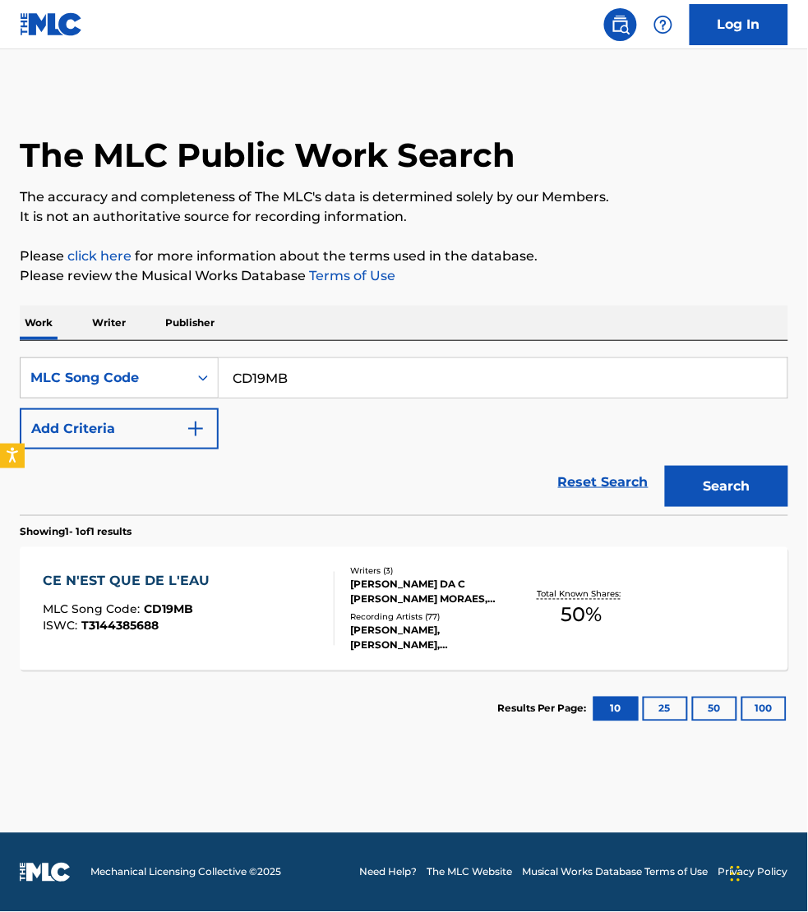
click at [310, 379] on input "CD19MB" at bounding box center [503, 377] width 569 height 39
paste input "I2600M"
type input "I2600M"
click at [665, 466] on button "Search" at bounding box center [726, 486] width 123 height 41
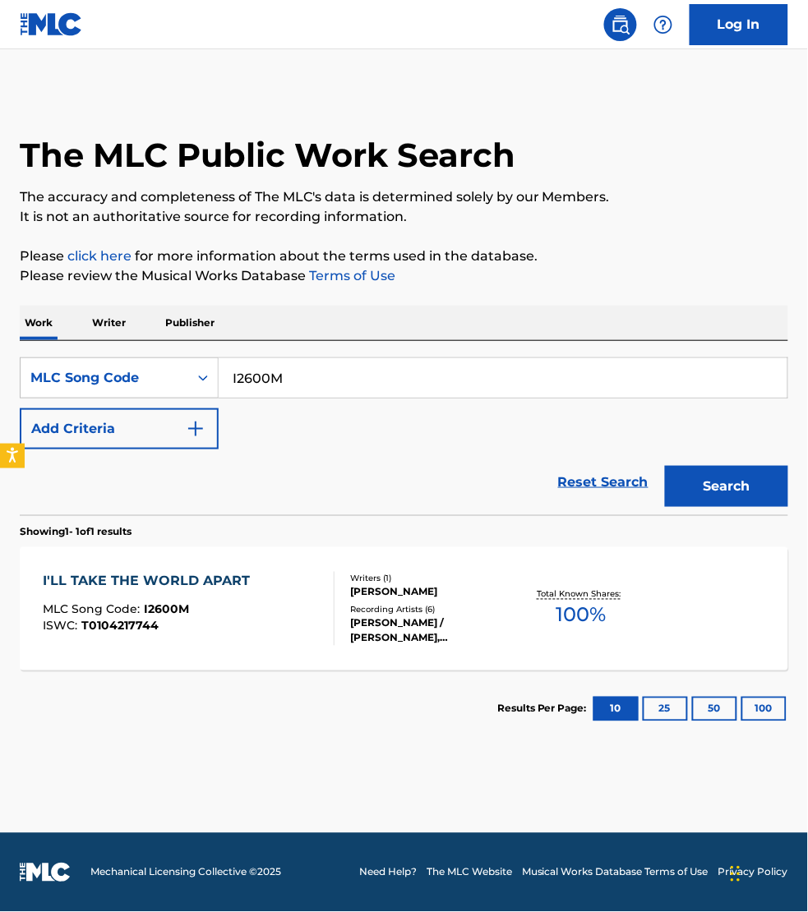
click at [309, 616] on div "I'LL TAKE THE WORLD APART MLC Song Code : I2600M ISWC : T0104217744" at bounding box center [189, 609] width 292 height 74
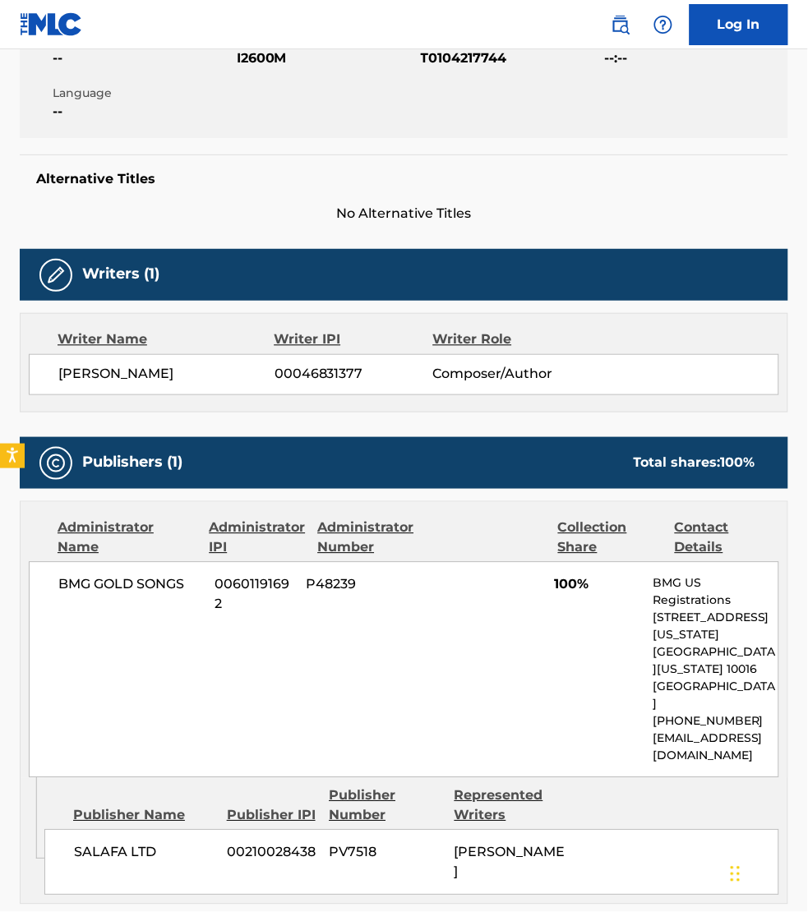
scroll to position [411, 0]
